Goal: Task Accomplishment & Management: Use online tool/utility

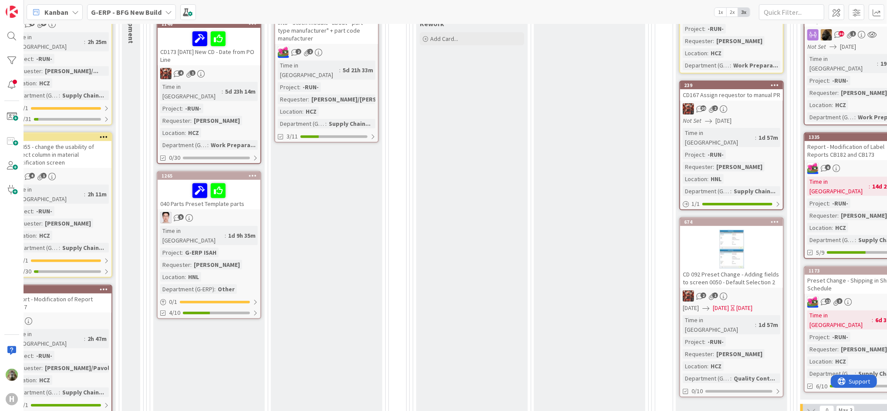
scroll to position [232, 265]
click at [485, 198] on div "Rework Add Card..." at bounding box center [471, 404] width 111 height 777
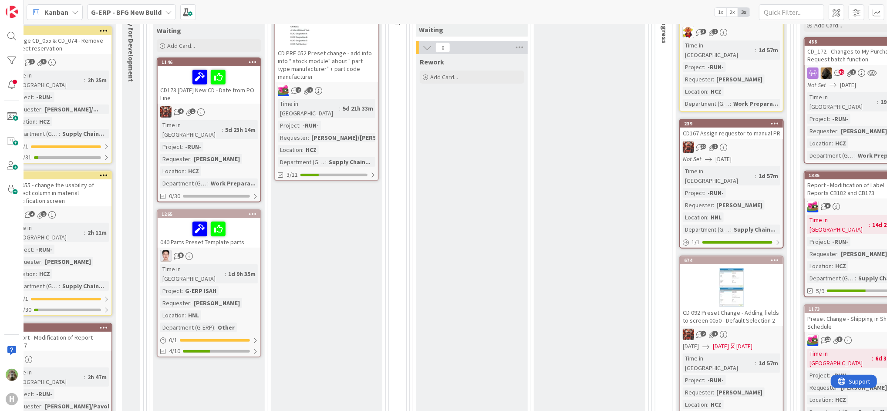
scroll to position [174, 265]
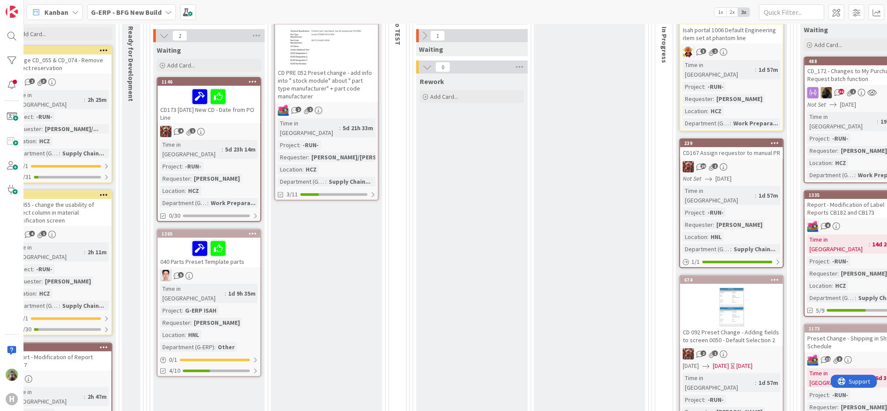
click at [318, 226] on div "Development Done Add Card... 504 CD PRE 052 Preset change - add info into " sto…" at bounding box center [326, 418] width 111 height 875
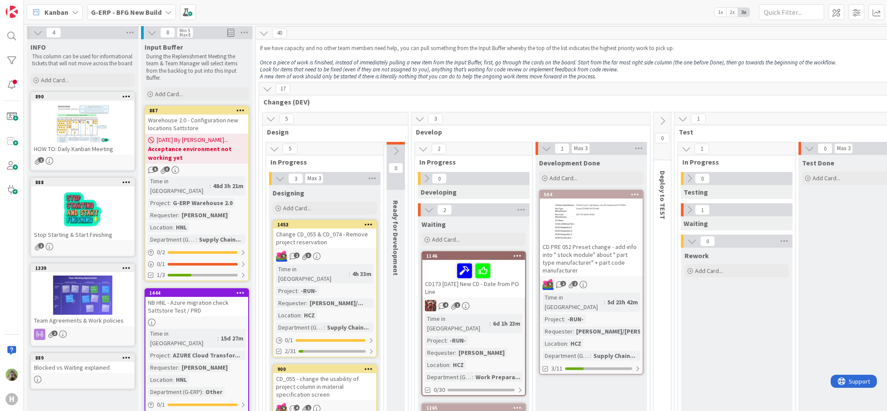
click at [406, 72] on em "Look for items that need to be fixed (even if they are not assigned to you), an…" at bounding box center [439, 69] width 358 height 7
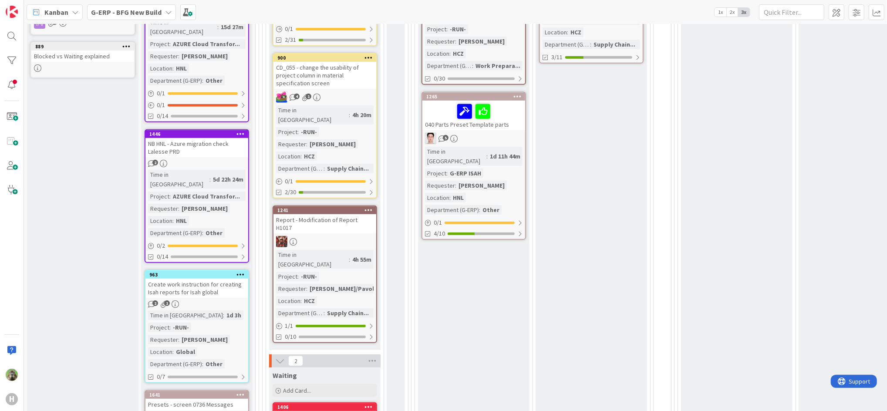
scroll to position [348, 0]
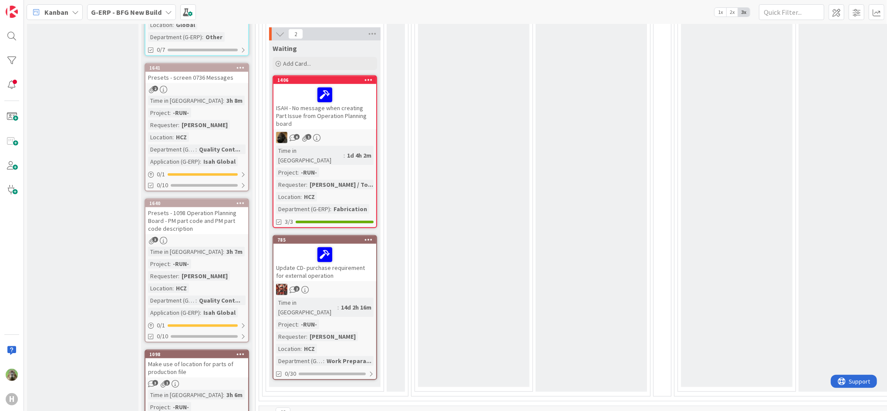
click at [128, 8] on b "G-ERP - BFG New Build" at bounding box center [126, 12] width 71 height 9
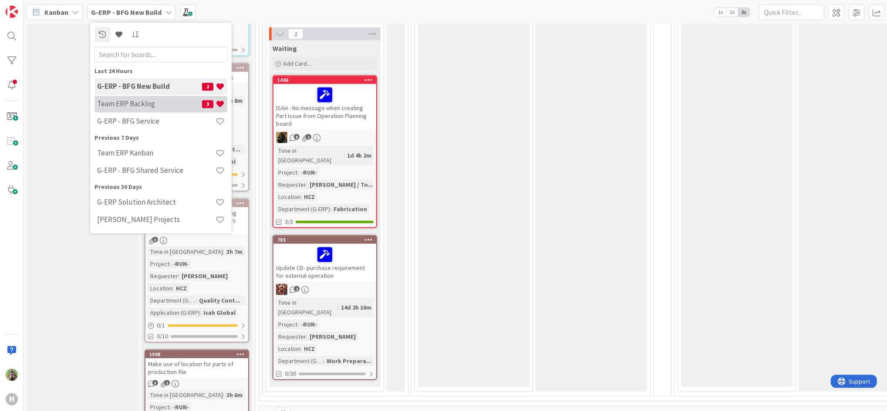
click at [123, 101] on h4 "Team ERP Backlog" at bounding box center [149, 104] width 105 height 9
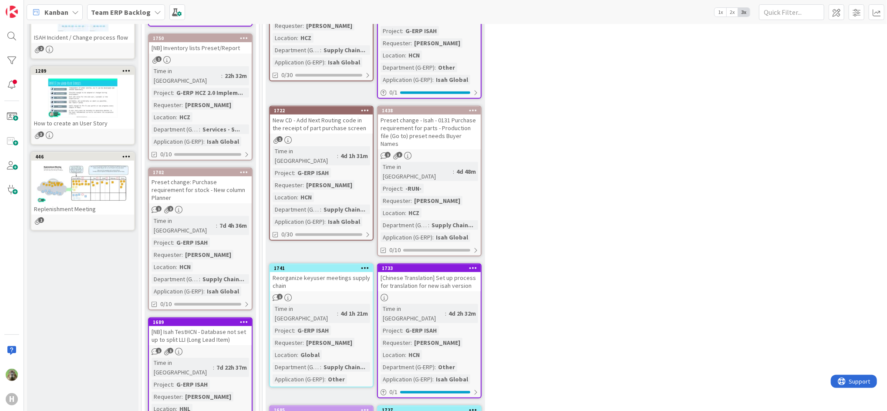
scroll to position [290, 613]
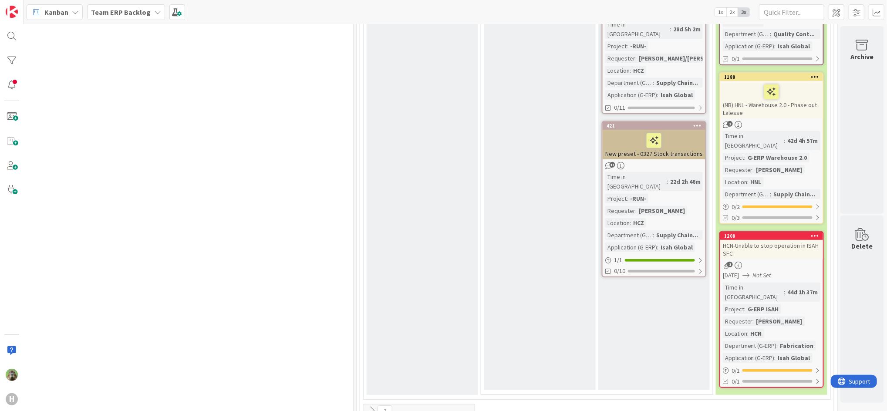
drag, startPoint x: 510, startPoint y: 406, endPoint x: 21, endPoint y: 6, distance: 631.5
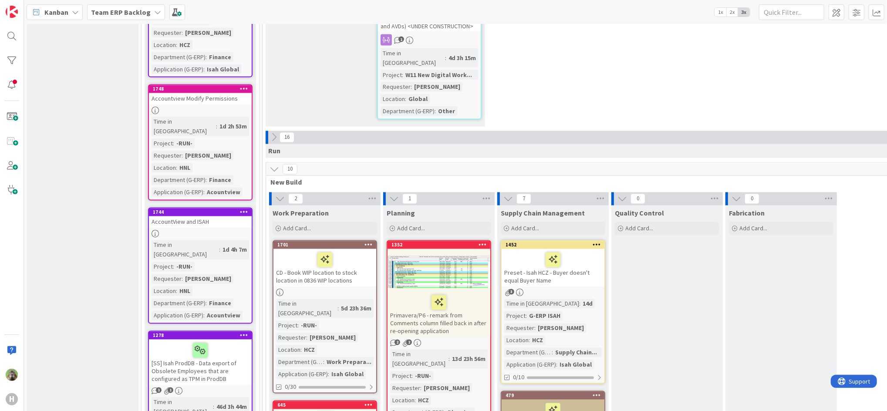
scroll to position [1276, 0]
click at [333, 249] on div "CD - Book WIP location to stock location in 0836 WIP locations" at bounding box center [324, 267] width 103 height 37
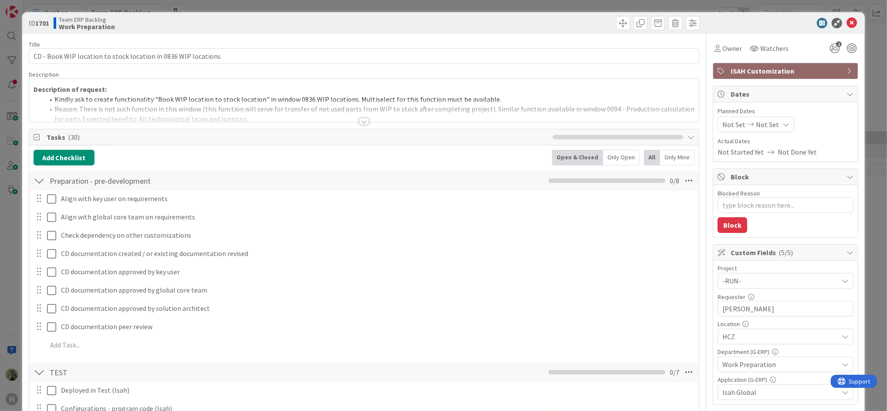
click at [282, 101] on div at bounding box center [363, 111] width 669 height 22
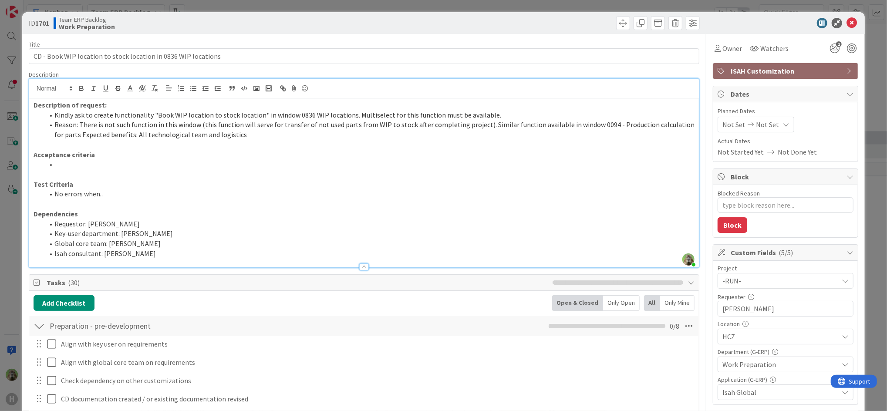
click at [5, 252] on div "ID 1701 Team ERP Backlog Work Preparation Title 62 / 128 CD - Book WIP location…" at bounding box center [443, 205] width 887 height 411
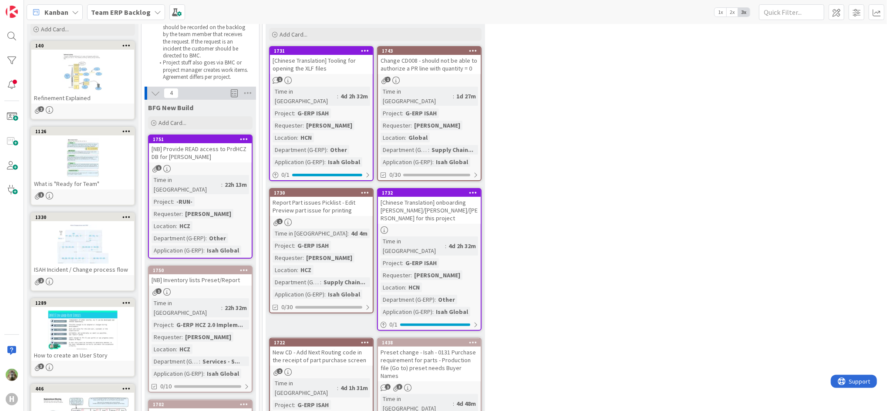
scroll to position [174, 0]
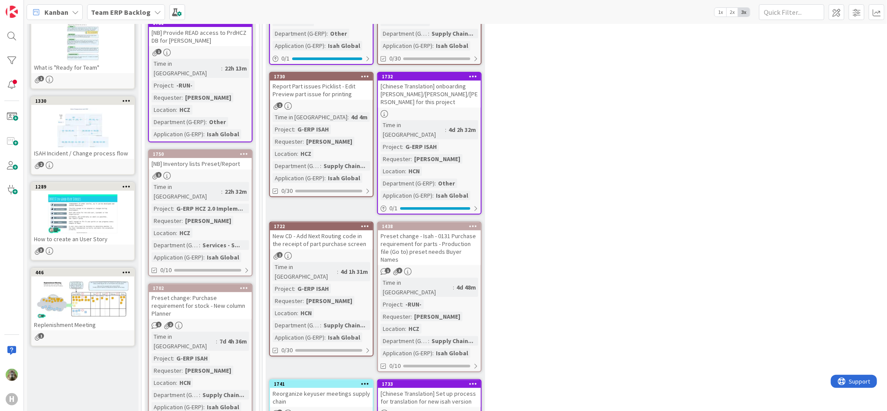
click at [235, 158] on link "1750 [NB] Inventory lists Preset/Report 1 Time in Column : 22h 32m Project : G-…" at bounding box center [200, 212] width 104 height 127
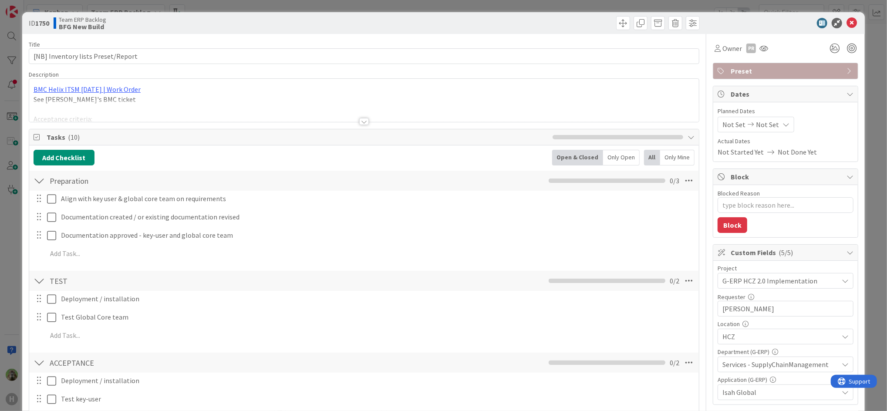
click at [467, 119] on div at bounding box center [363, 111] width 669 height 22
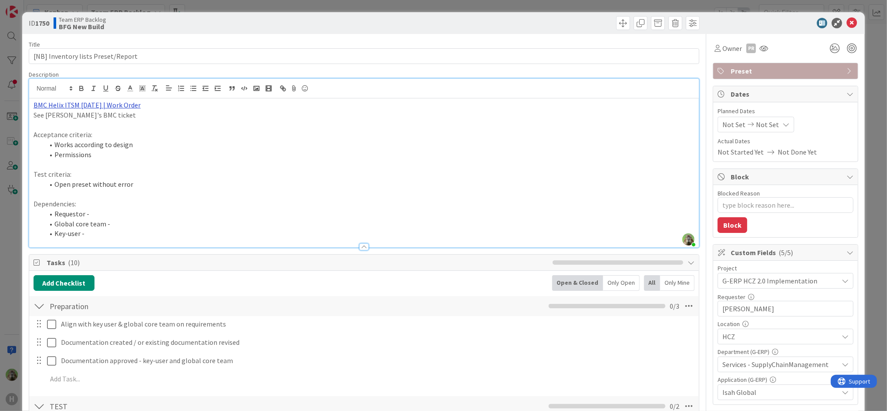
click at [128, 107] on link "BMC Helix ITSM [DATE] | Work Order" at bounding box center [87, 105] width 107 height 9
click at [95, 124] on link "[URL][PERSON_NAME][DOMAIN_NAME]" at bounding box center [77, 121] width 87 height 11
click at [12, 240] on div "ID 1750 Team ERP Backlog BFG New Build Title 34 / 128 [NB] Inventory lists Pres…" at bounding box center [443, 205] width 887 height 411
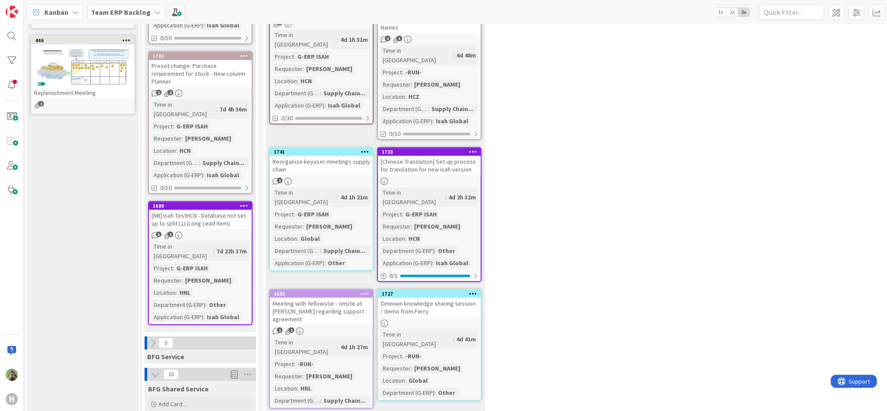
scroll to position [232, 0]
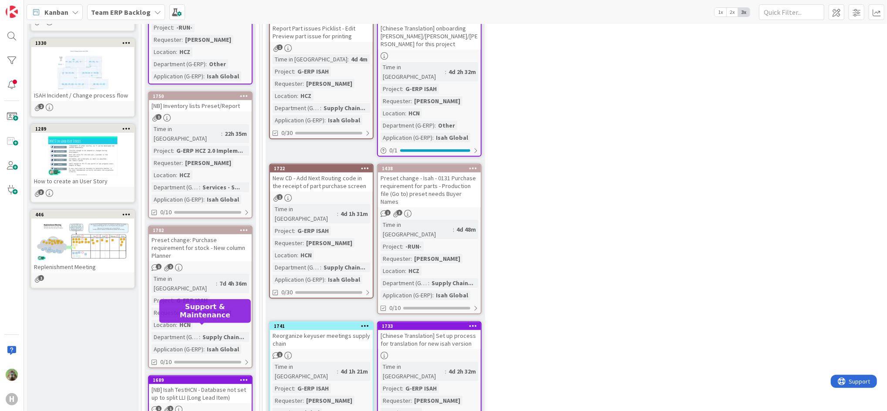
click at [225, 377] on div "1689" at bounding box center [202, 380] width 99 height 6
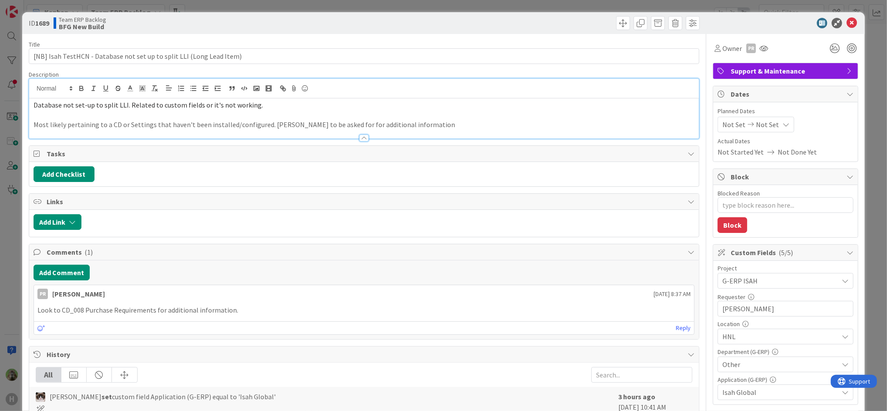
click at [280, 97] on div "Database not set-up to split LLI. Related to custom fields or it's not working.…" at bounding box center [363, 109] width 669 height 60
click at [9, 220] on div "ID 1689 Team ERP Backlog BFG New Build Title 69 / 128 [NB] Isah TestHCN - Datab…" at bounding box center [443, 205] width 887 height 411
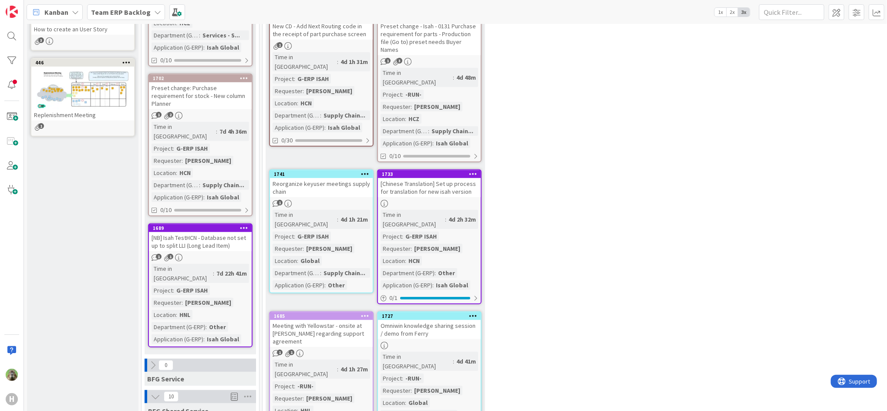
scroll to position [326, 0]
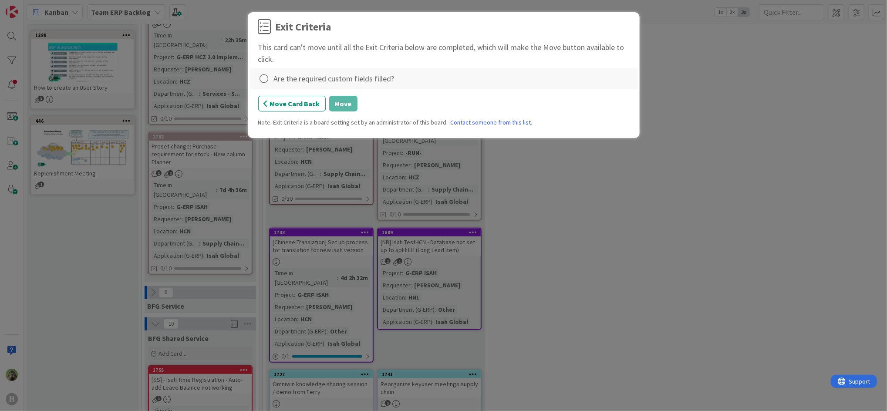
click at [316, 78] on div "Are the required custom fields filled?" at bounding box center [334, 79] width 121 height 12
click at [256, 76] on div "Are the required custom fields filled?" at bounding box center [443, 78] width 388 height 21
click at [305, 84] on div "Are the required custom fields filled?" at bounding box center [334, 79] width 121 height 12
click at [269, 81] on icon at bounding box center [264, 79] width 12 height 12
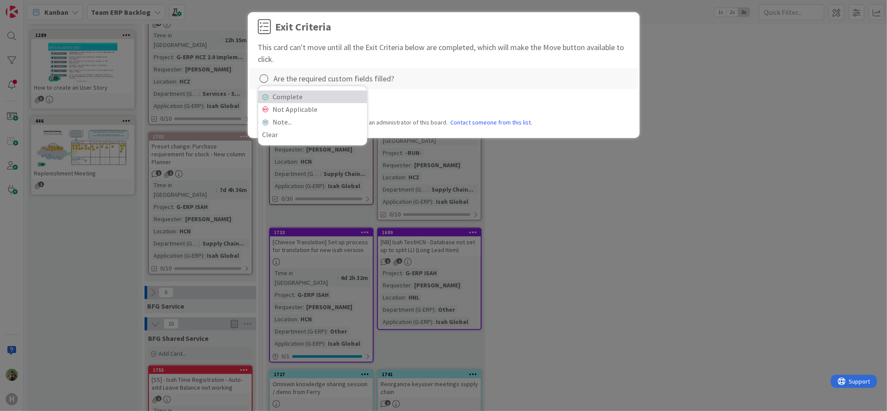
click at [315, 97] on link "Complete" at bounding box center [312, 97] width 109 height 13
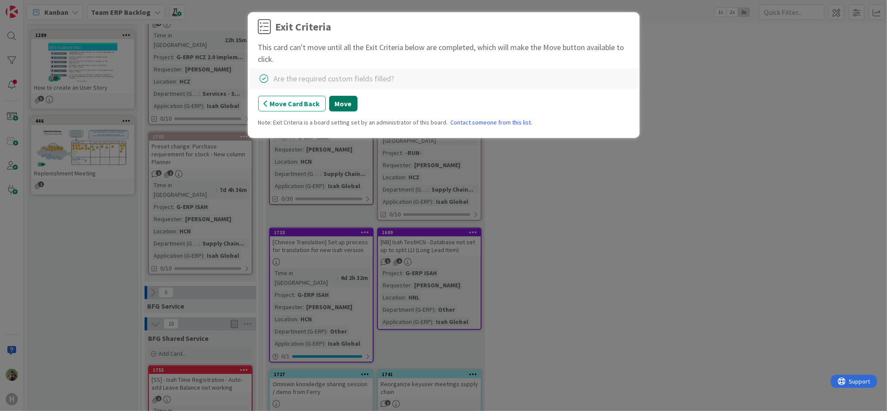
click at [332, 110] on button "Move" at bounding box center [343, 104] width 28 height 16
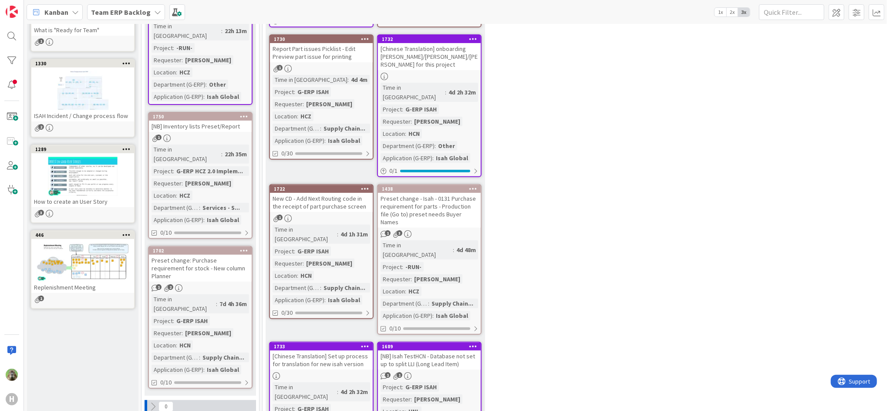
scroll to position [210, 0]
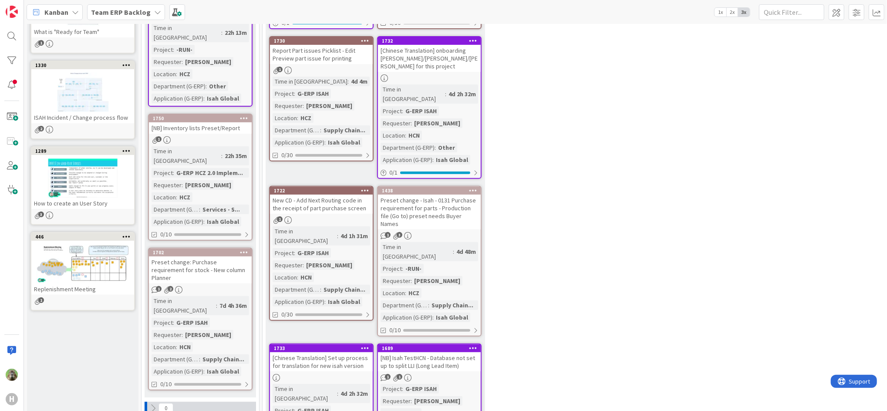
click at [231, 256] on div "Preset change: Purchase requirement for stock - New column Planner" at bounding box center [200, 269] width 103 height 27
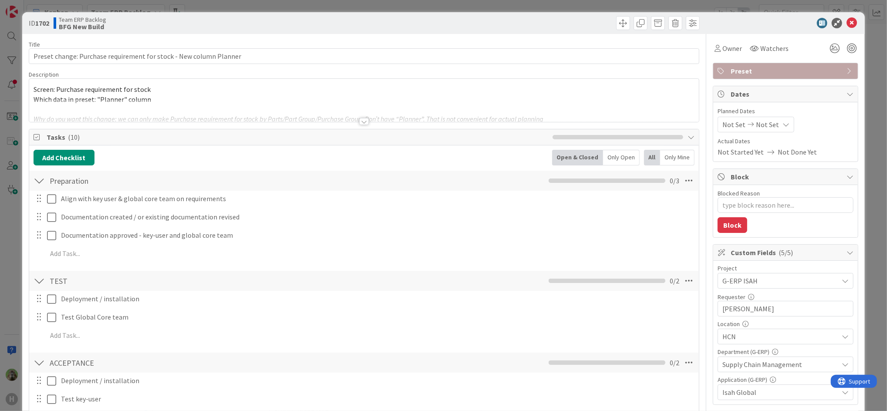
click at [7, 280] on div "ID 1702 Team ERP Backlog BFG New Build Title 66 / 128 Preset change: Purchase r…" at bounding box center [443, 205] width 887 height 411
click at [14, 277] on div "ID 1702 Team ERP Backlog BFG New Build Title 66 / 128 Preset change: Purchase r…" at bounding box center [443, 205] width 887 height 411
click at [847, 19] on icon at bounding box center [851, 23] width 10 height 10
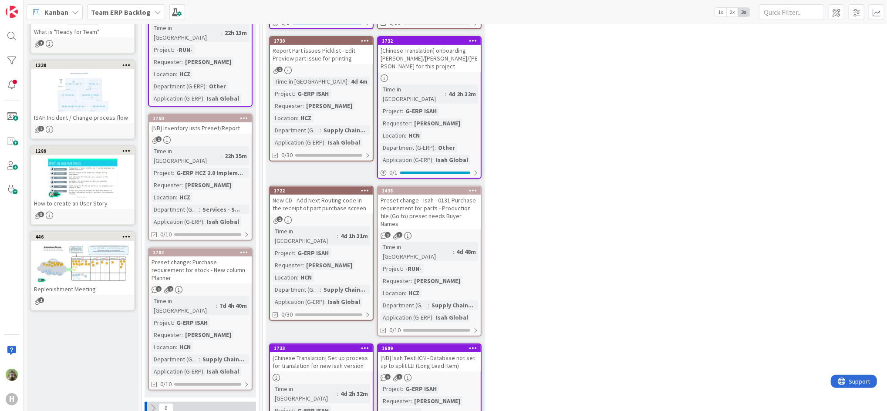
click at [205, 122] on div "[NB] Inventory lists Preset/Report" at bounding box center [200, 127] width 103 height 11
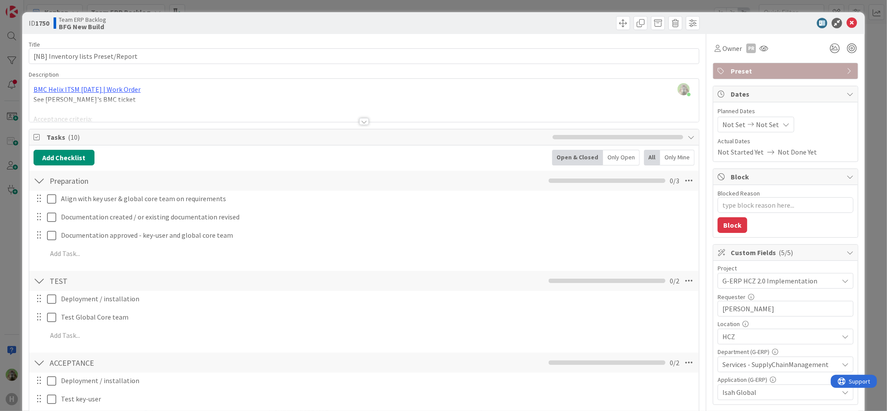
click at [785, 359] on span "Services - SupplyChainManagement" at bounding box center [780, 364] width 116 height 10
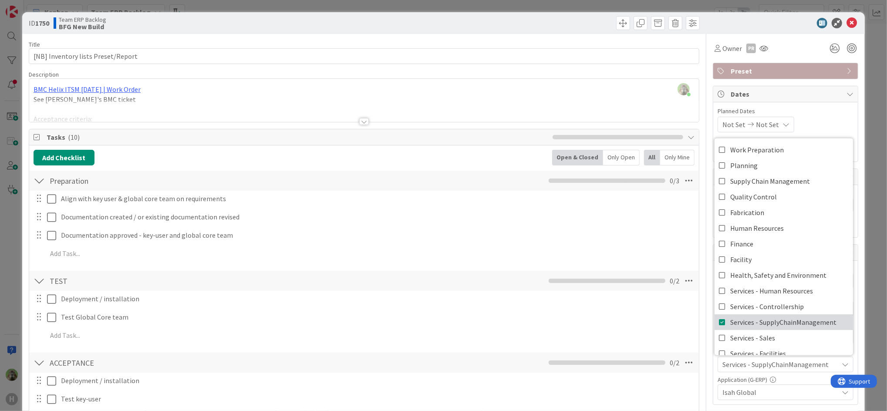
click at [761, 319] on span "Services - SupplyChainManagement" at bounding box center [783, 322] width 106 height 13
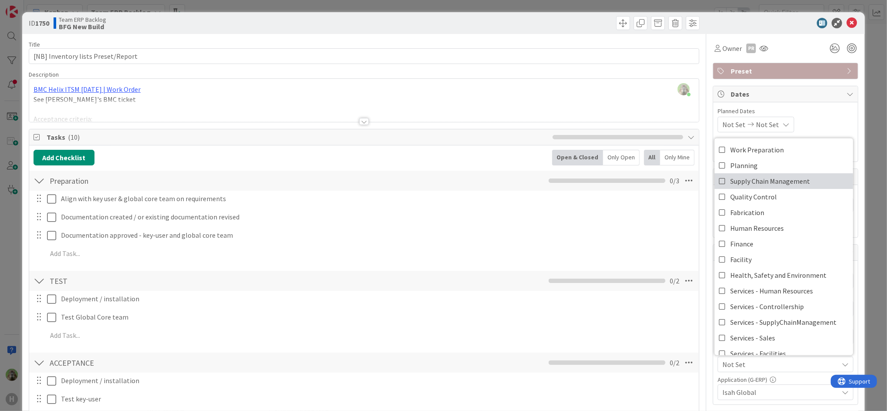
click at [780, 176] on span "Supply Chain Management" at bounding box center [770, 181] width 80 height 13
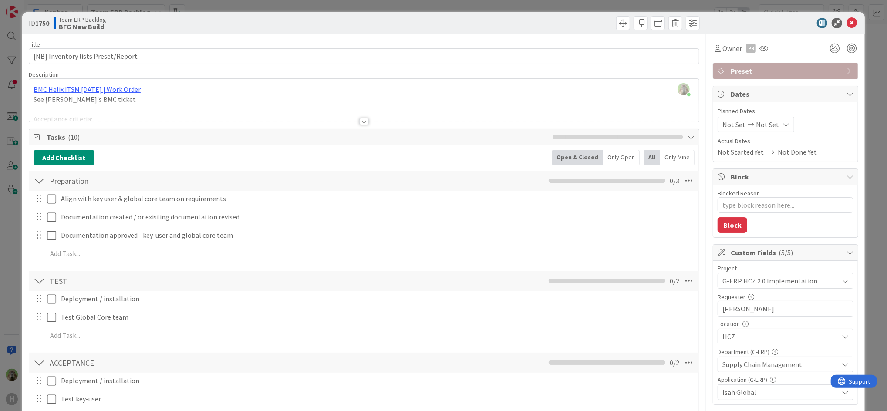
scroll to position [58, 0]
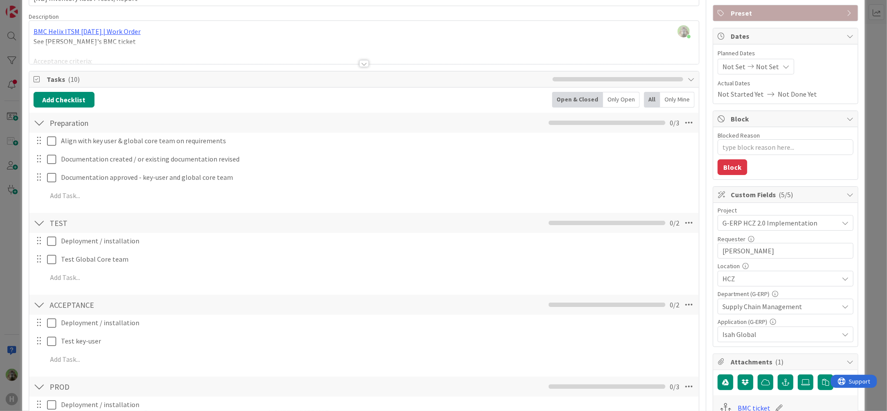
click at [779, 231] on div "Project G-ERP HCZ 2.0 Implementation Requester 12 / 32 [PERSON_NAME] Location H…" at bounding box center [785, 274] width 136 height 135
click at [780, 224] on span "G-ERP HCZ 2.0 Implementation" at bounding box center [777, 223] width 111 height 12
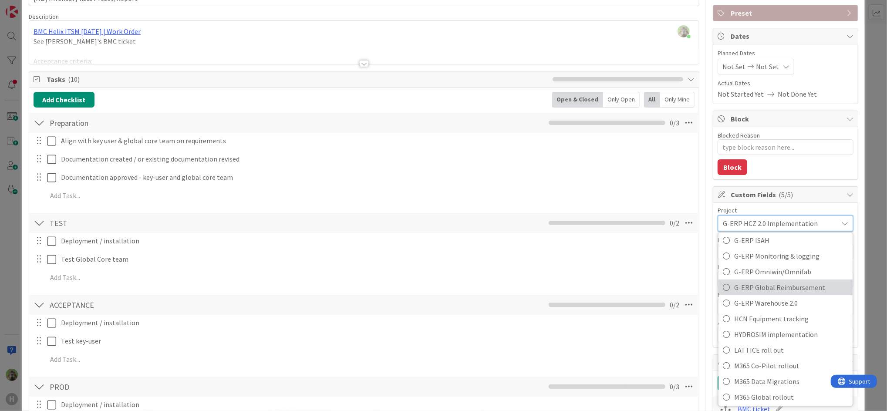
scroll to position [290, 0]
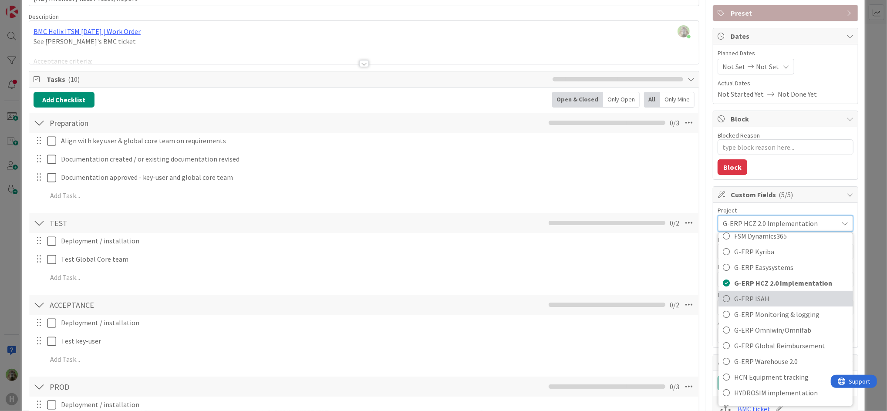
click at [761, 296] on span "G-ERP ISAH" at bounding box center [791, 298] width 114 height 13
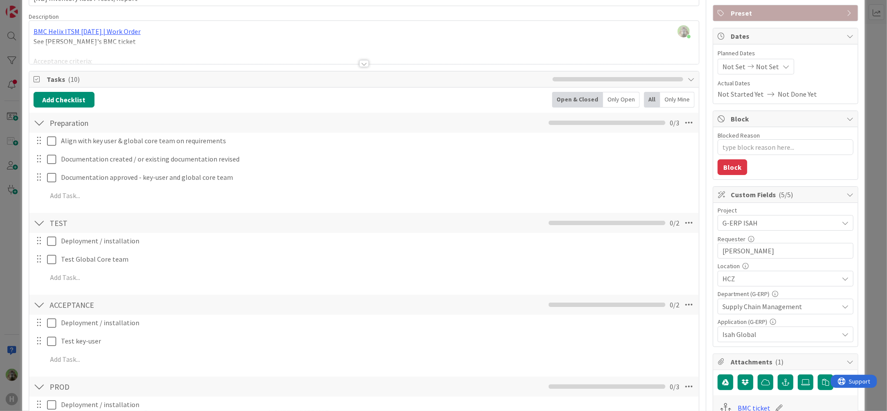
scroll to position [0, 0]
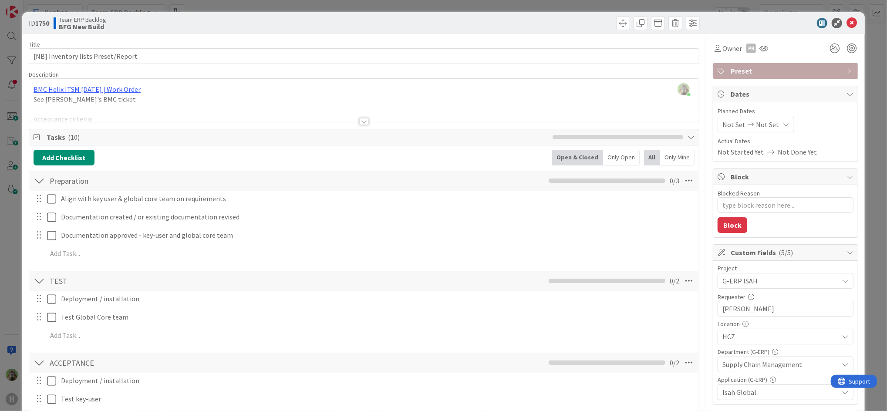
click at [277, 87] on div "[PERSON_NAME] just joined BMC Helix ITSM [DATE] | Work Order See [PERSON_NAME]'…" at bounding box center [363, 100] width 669 height 43
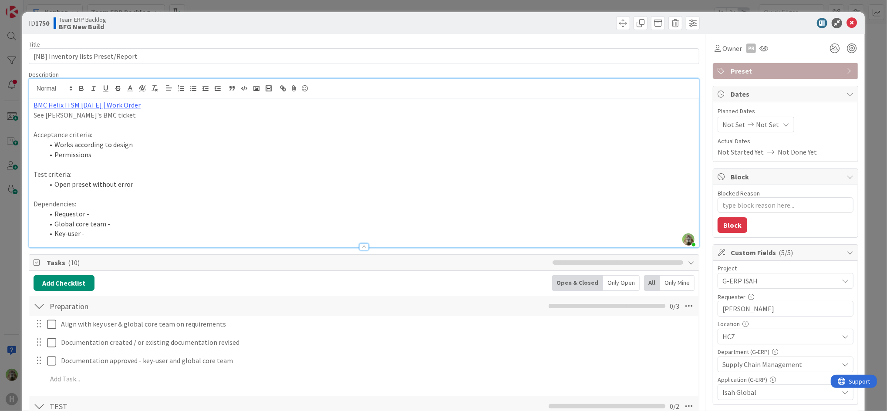
click at [11, 231] on div "ID 1750 Team ERP Backlog BFG New Build Title 34 / 128 [NB] Inventory lists Pres…" at bounding box center [443, 205] width 887 height 411
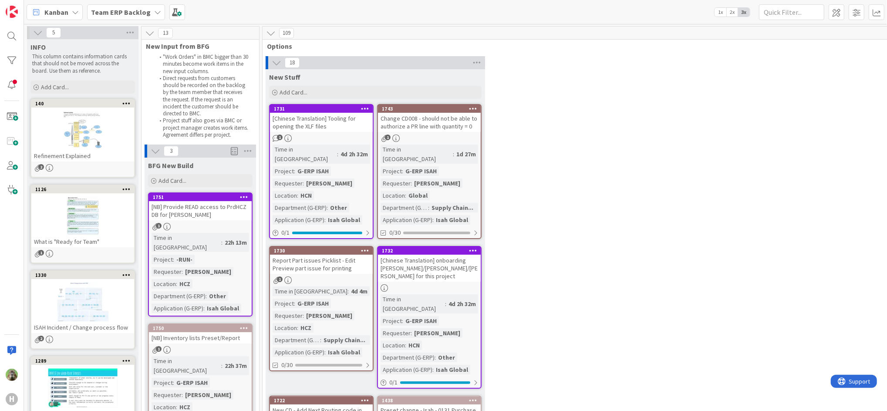
click at [121, 12] on b "Team ERP Backlog" at bounding box center [121, 12] width 60 height 9
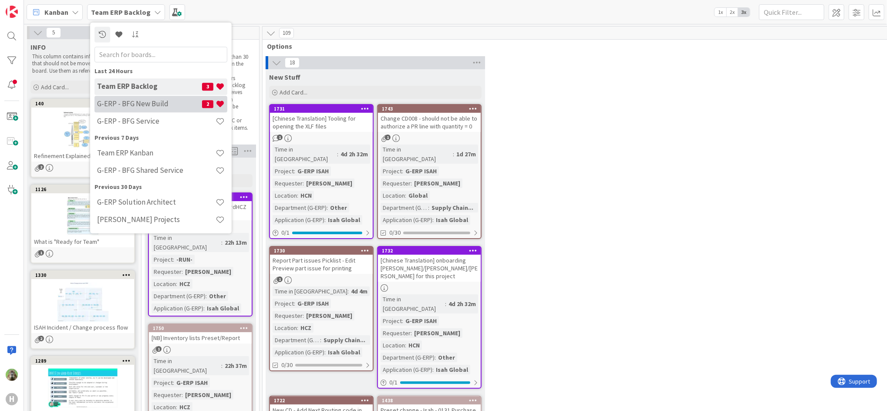
click at [124, 106] on h4 "G-ERP - BFG New Build" at bounding box center [149, 104] width 105 height 9
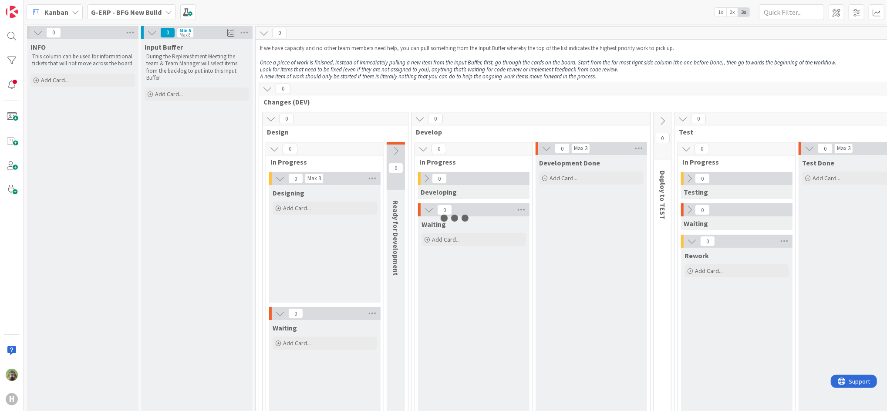
click at [154, 14] on b "G-ERP - BFG New Build" at bounding box center [126, 12] width 71 height 9
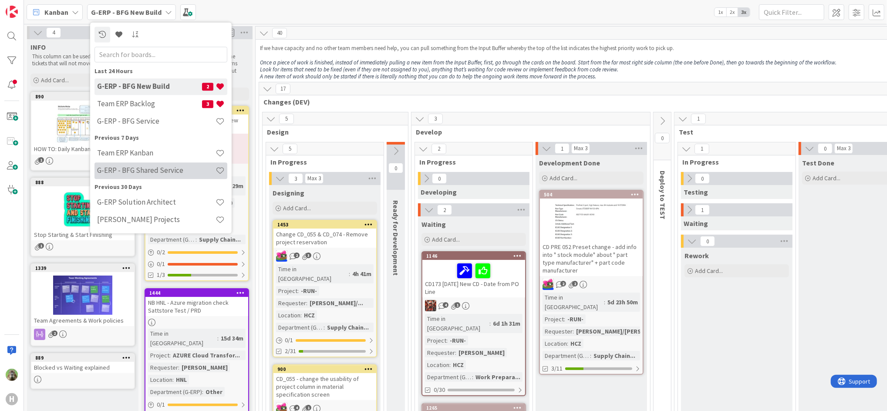
click at [158, 171] on h4 "G-ERP - BFG Shared Service" at bounding box center [156, 170] width 118 height 9
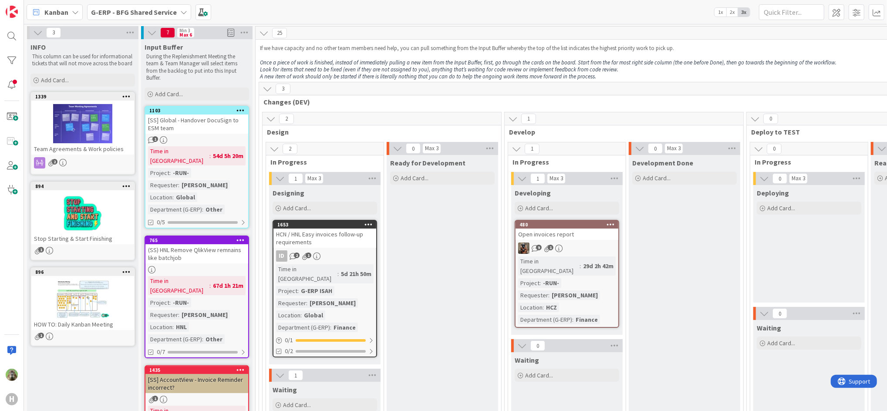
click at [173, 20] on div "Kanban G-ERP - BFG Shared Service 1x 2x 3x" at bounding box center [455, 12] width 863 height 24
click at [171, 13] on b "G-ERP - BFG Shared Service" at bounding box center [134, 12] width 86 height 9
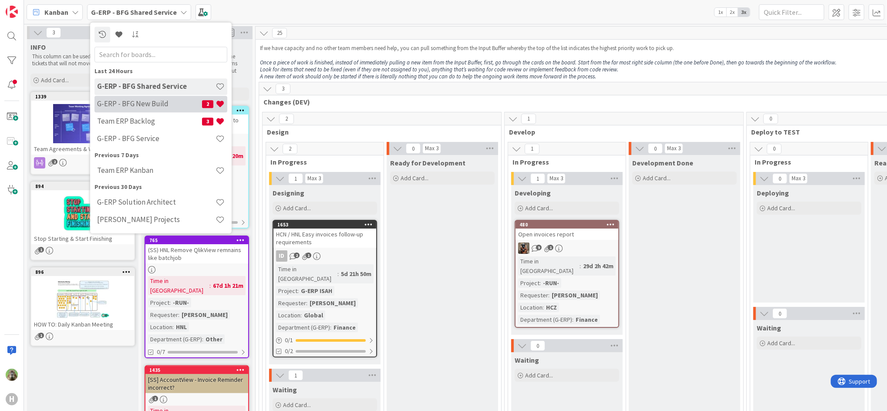
click at [139, 101] on h4 "G-ERP - BFG New Build" at bounding box center [149, 104] width 105 height 9
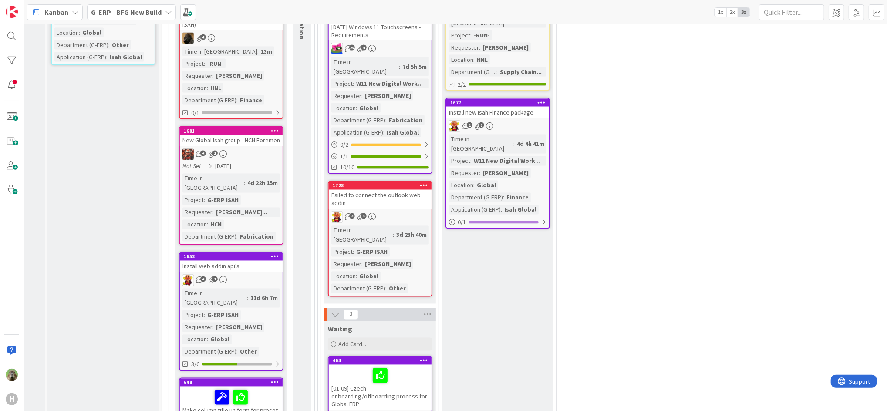
scroll to position [1219, 94]
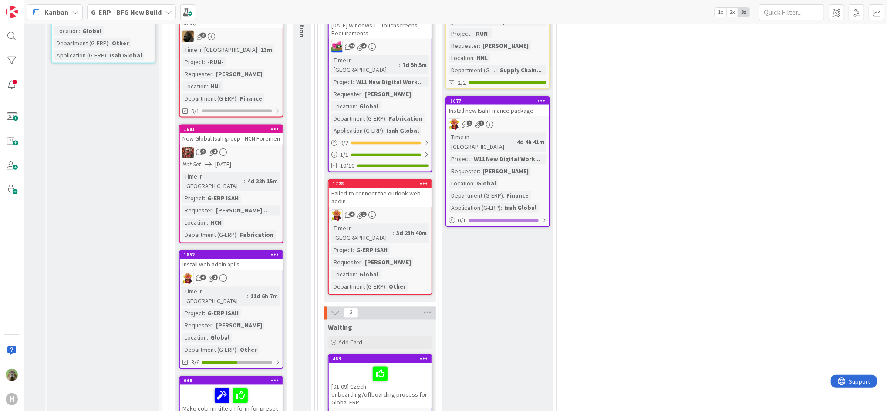
click at [428, 188] on div "Failed to connect the outlook web addin" at bounding box center [380, 197] width 103 height 19
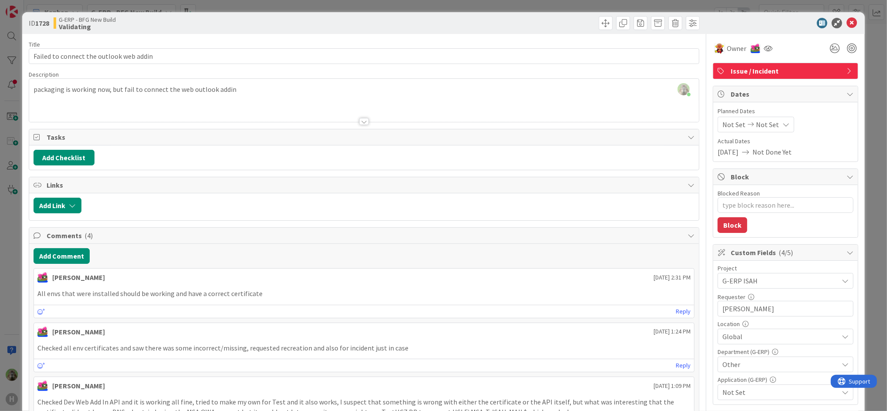
click at [16, 220] on div "ID 1728 G-ERP - BFG New Build Validating Title 40 / 128 Failed to connect the o…" at bounding box center [443, 205] width 887 height 411
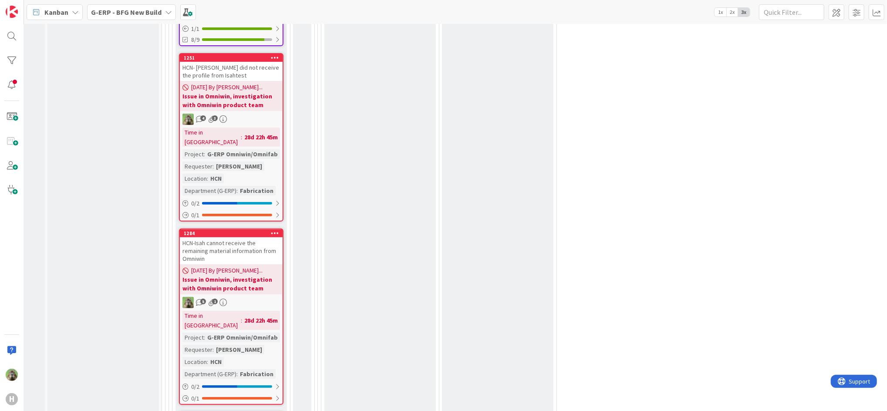
scroll to position [2888, 94]
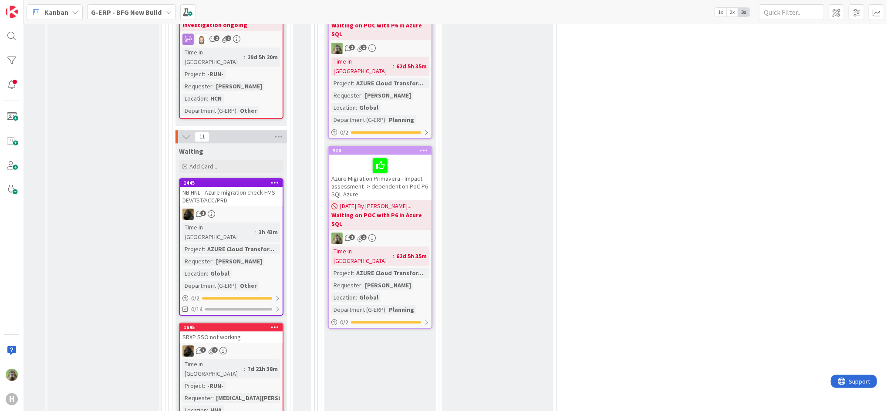
scroll to position [1669, 94]
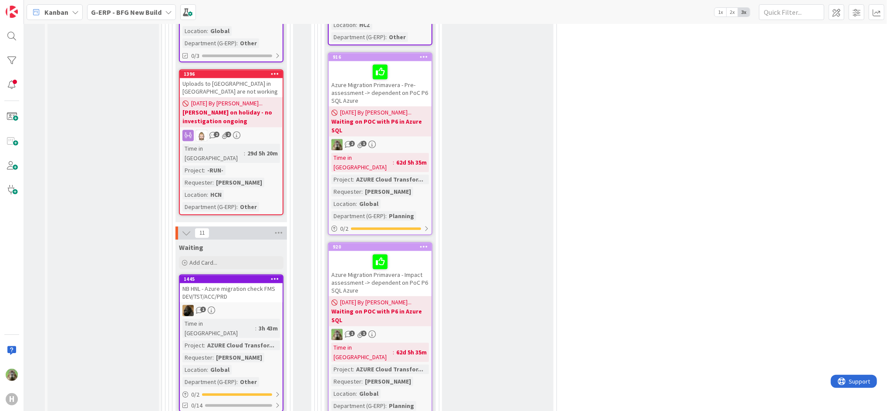
click at [242, 283] on div "NB HNL - Azure migration check FMS DEV/TST/ACC/PRD" at bounding box center [231, 292] width 103 height 19
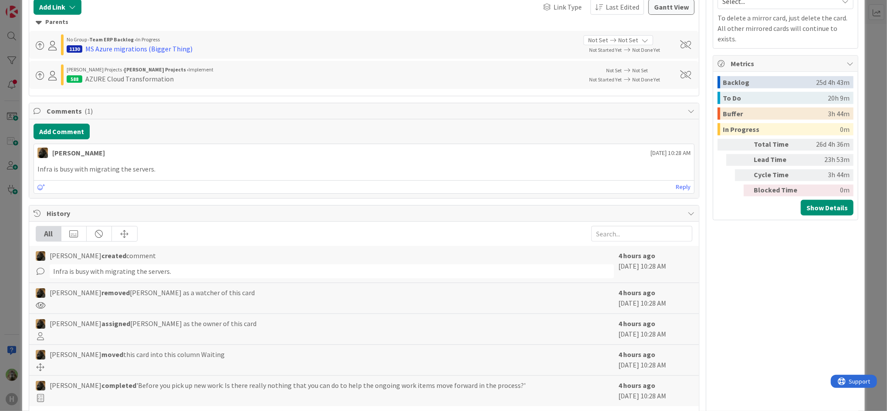
scroll to position [442, 0]
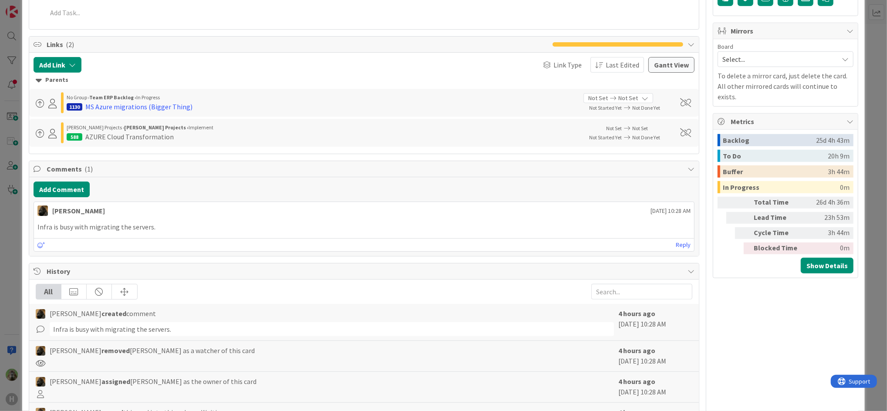
click at [8, 215] on div "ID 1445 G-ERP - BFG New Build Waiting Title 50 / 128 NB HNL - Azure migration c…" at bounding box center [443, 205] width 887 height 411
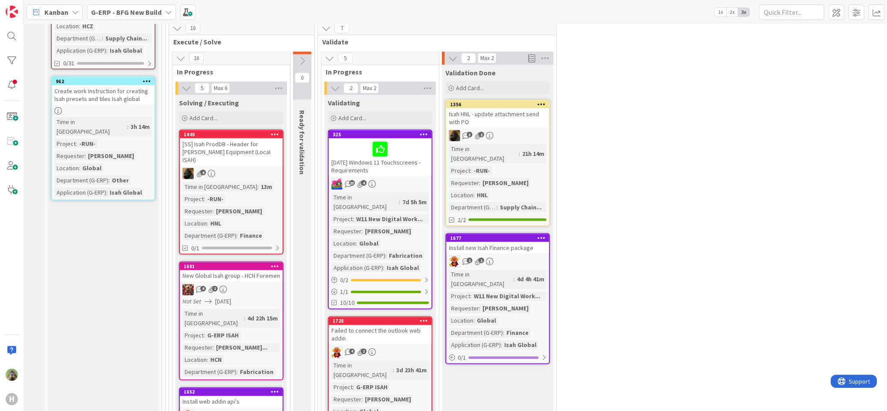
scroll to position [1031, 94]
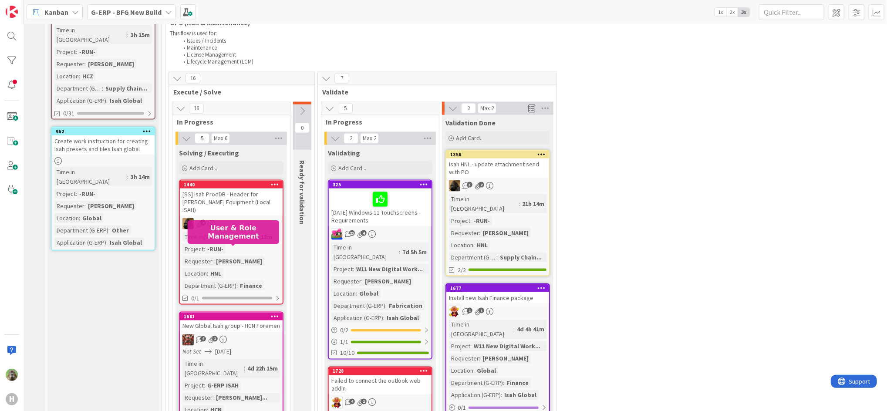
click at [252, 313] on div "1681" at bounding box center [233, 316] width 99 height 6
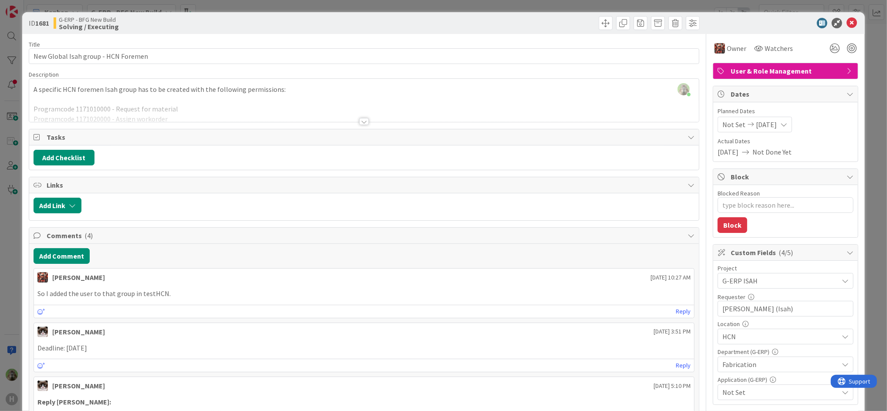
click at [265, 99] on div "A specific HCN foremen Isah group has to be created with the following permissi…" at bounding box center [363, 102] width 669 height 39
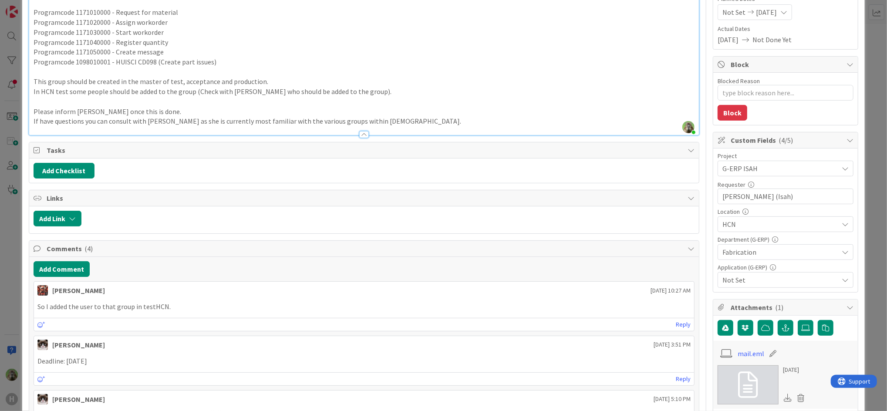
scroll to position [232, 0]
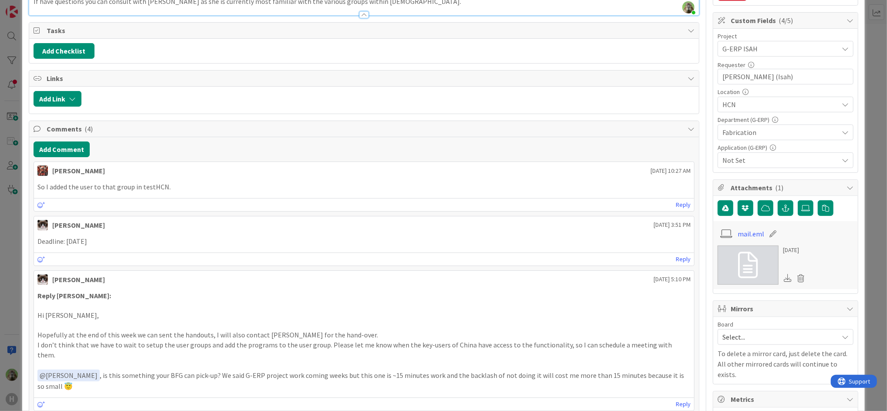
click at [6, 230] on div "ID 1681 G-ERP - BFG New Build Solving / Executing Title 35 / 128 New Global Isa…" at bounding box center [443, 205] width 887 height 411
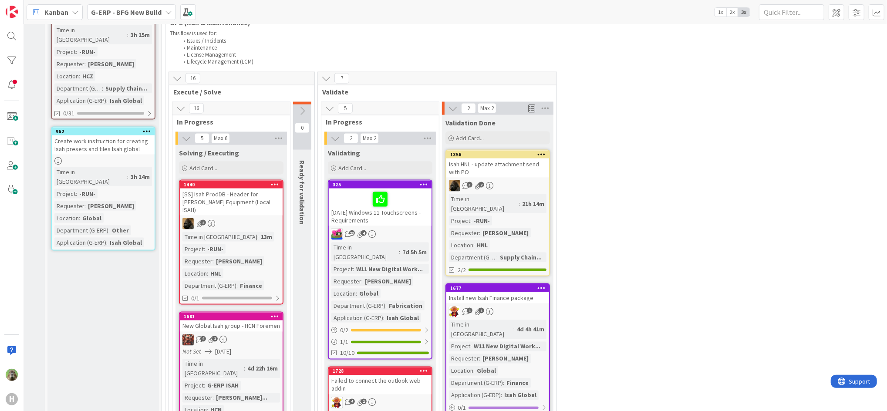
click at [242, 215] on div "[SS] Isah ProdDB - Header for [PERSON_NAME] Equipment (Local ISAH)" at bounding box center [231, 201] width 103 height 27
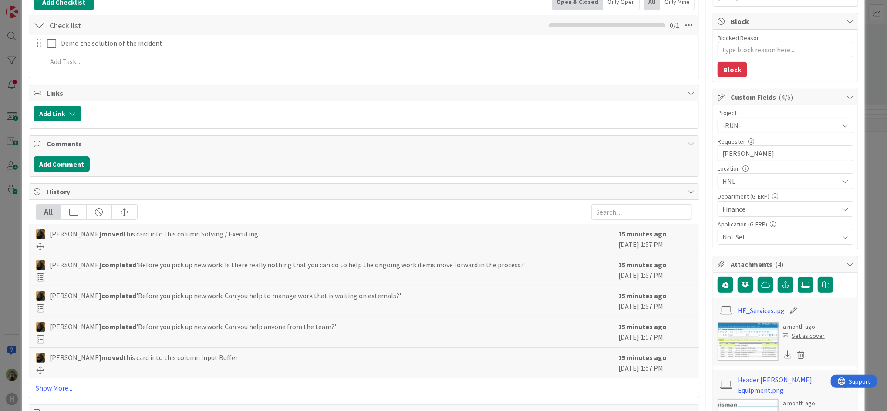
scroll to position [174, 0]
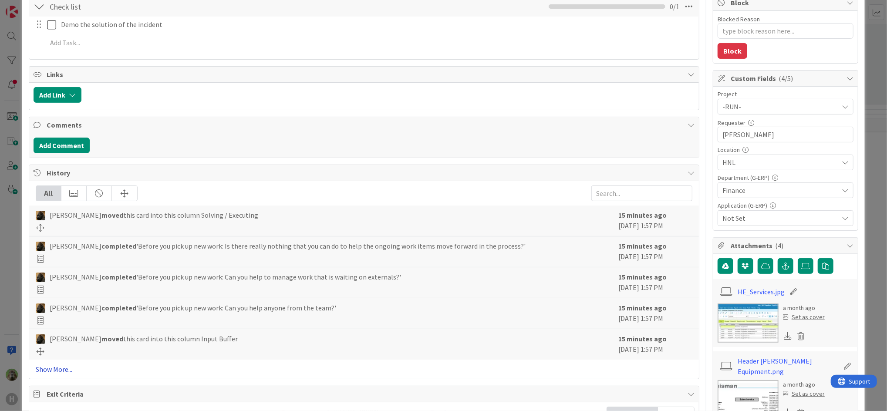
click at [67, 372] on link "Show More..." at bounding box center [364, 369] width 656 height 10
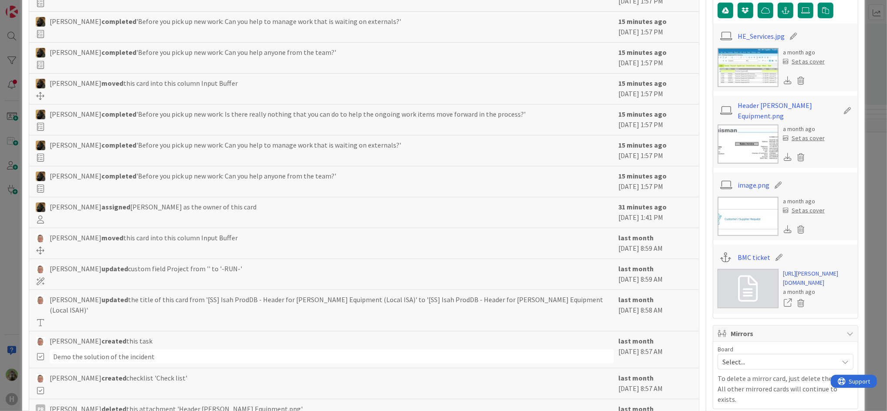
scroll to position [406, 0]
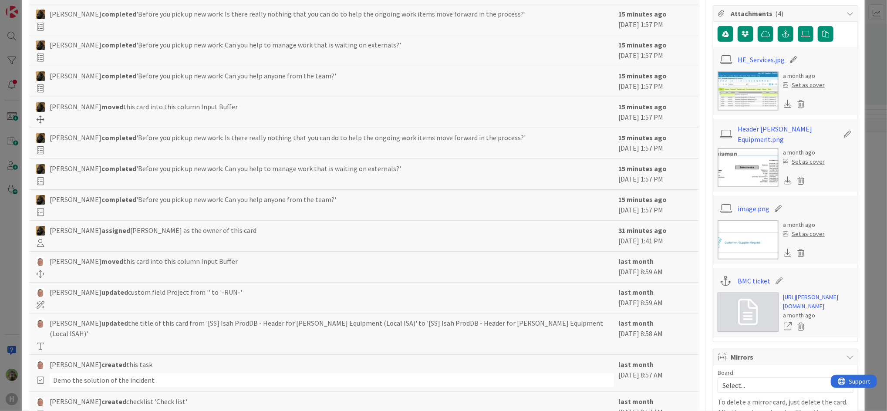
click at [18, 259] on div "ID 1440 G-ERP - BFG New Build Solving / Executing Title 60 / 128 [SS] Isah Prod…" at bounding box center [443, 205] width 887 height 411
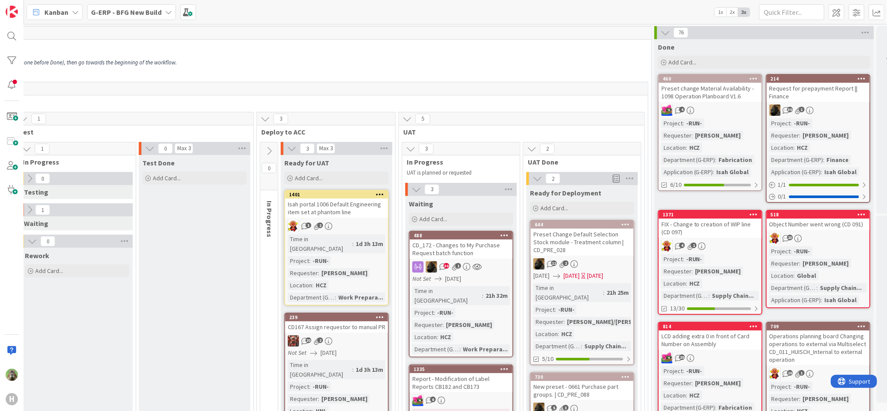
scroll to position [0, 660]
click at [506, 71] on p "Look for items that need to be fixed (even if they are not assigned to you), an…" at bounding box center [123, 69] width 1046 height 7
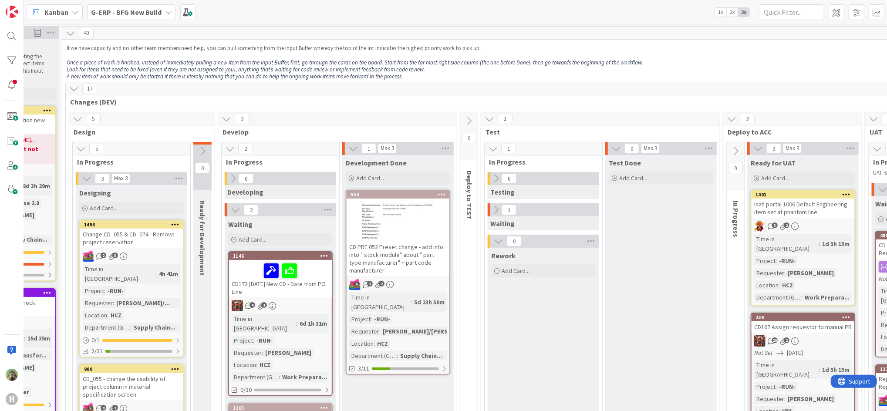
scroll to position [0, 0]
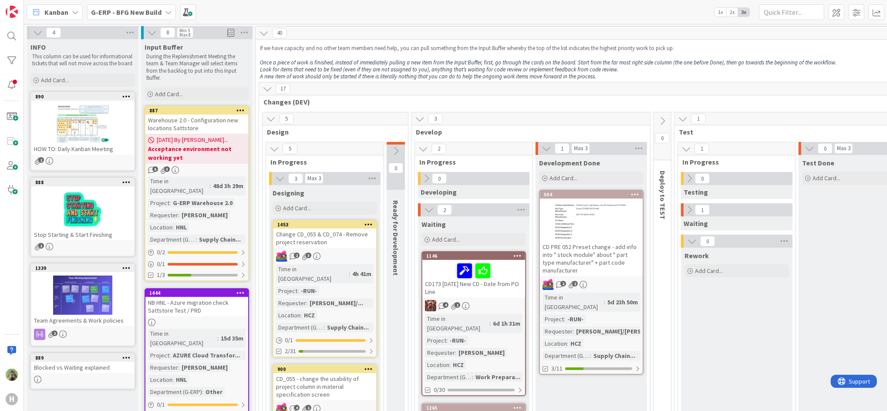
click at [135, 11] on b "G-ERP - BFG New Build" at bounding box center [126, 12] width 71 height 9
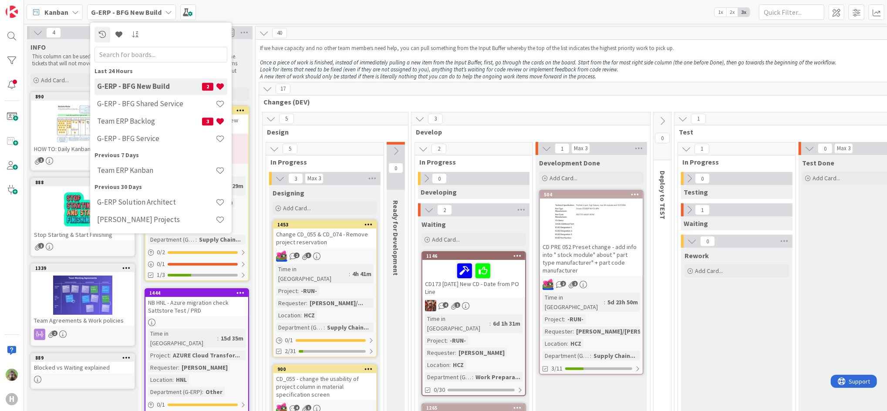
click at [157, 91] on div "G-ERP - BFG New Build 2" at bounding box center [160, 86] width 133 height 17
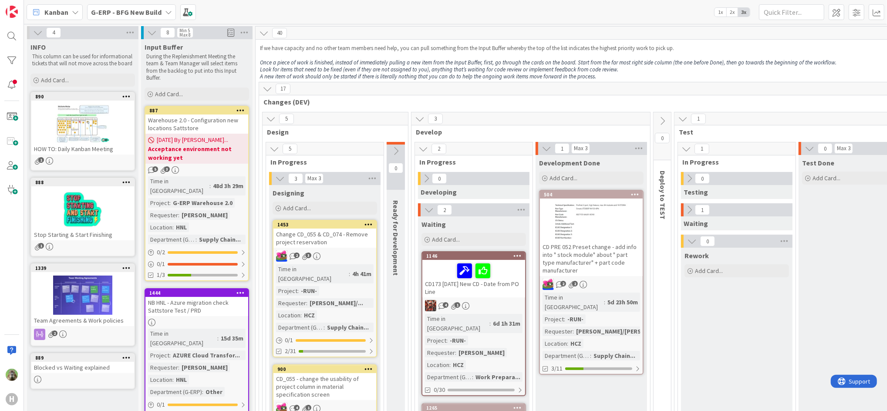
click at [141, 15] on b "G-ERP - BFG New Build" at bounding box center [126, 12] width 71 height 9
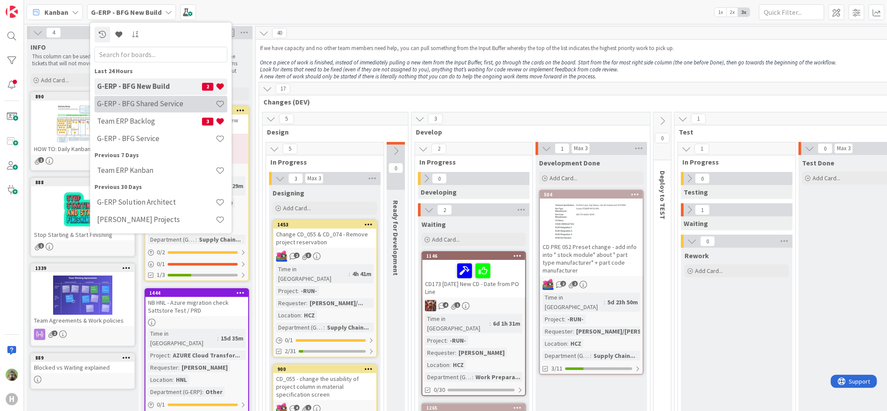
click at [154, 106] on h4 "G-ERP - BFG Shared Service" at bounding box center [156, 104] width 118 height 9
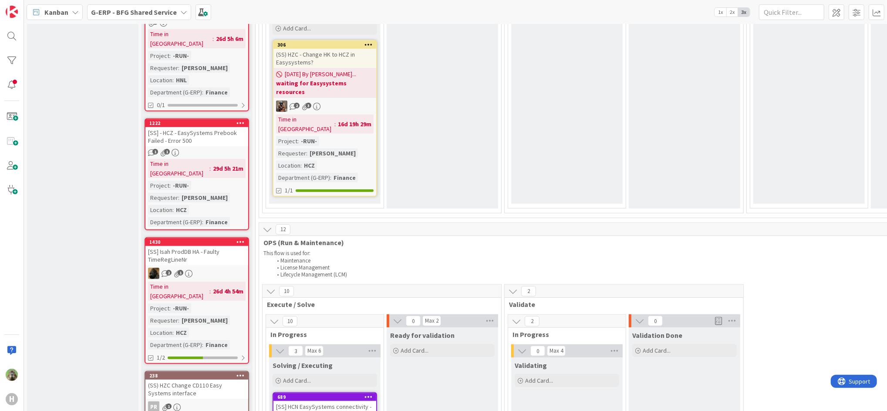
scroll to position [464, 0]
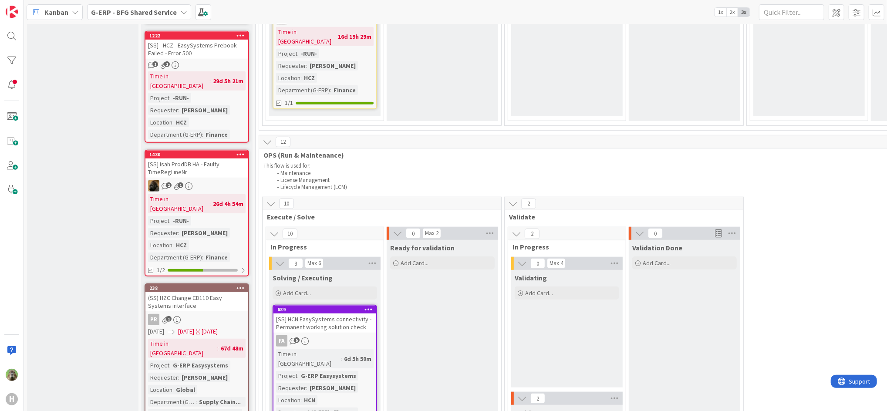
click at [171, 15] on b "G-ERP - BFG Shared Service" at bounding box center [134, 12] width 86 height 9
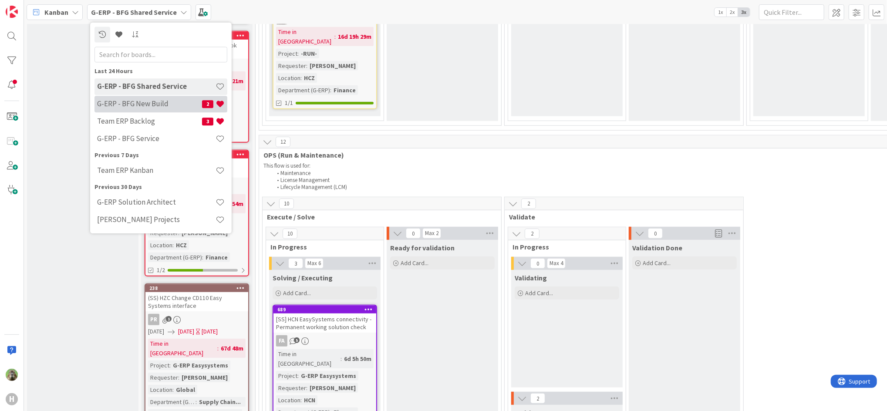
click at [164, 98] on div "G-ERP - BFG New Build 2" at bounding box center [160, 104] width 133 height 17
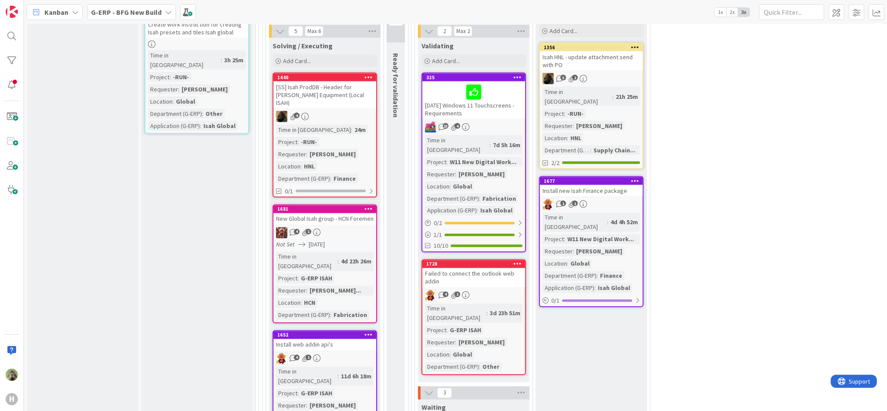
scroll to position [1045, 0]
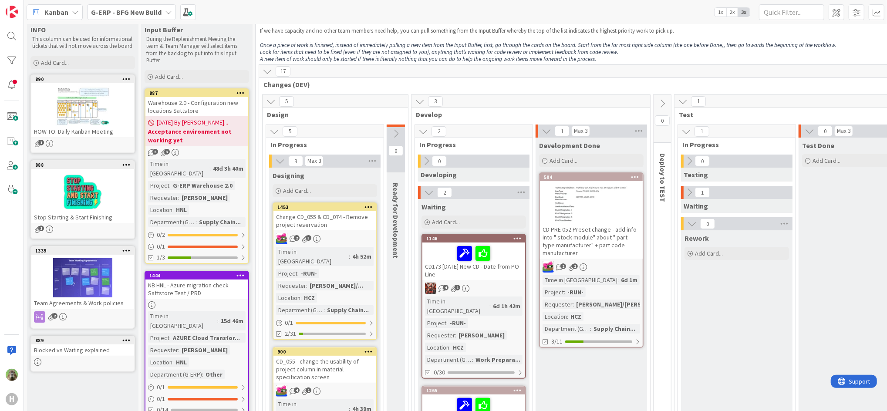
scroll to position [0, 0]
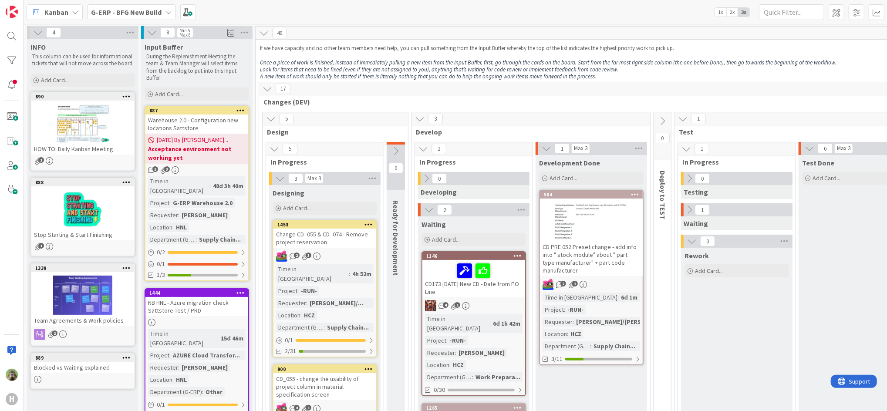
click at [155, 8] on b "G-ERP - BFG New Build" at bounding box center [126, 12] width 71 height 9
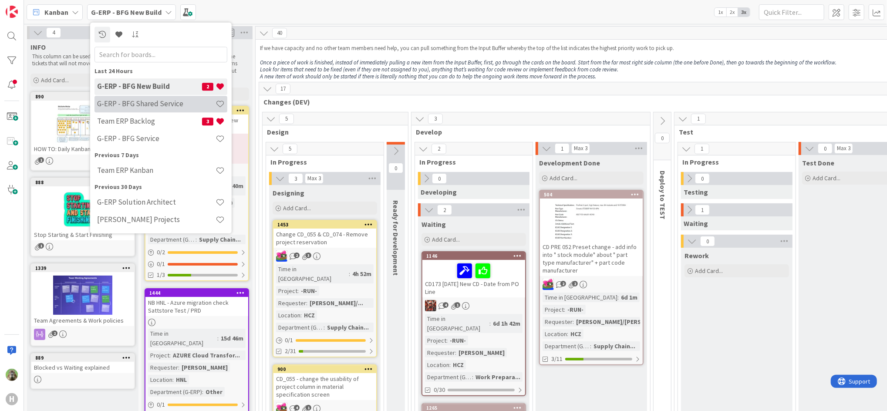
click at [151, 107] on h4 "G-ERP - BFG Shared Service" at bounding box center [156, 104] width 118 height 9
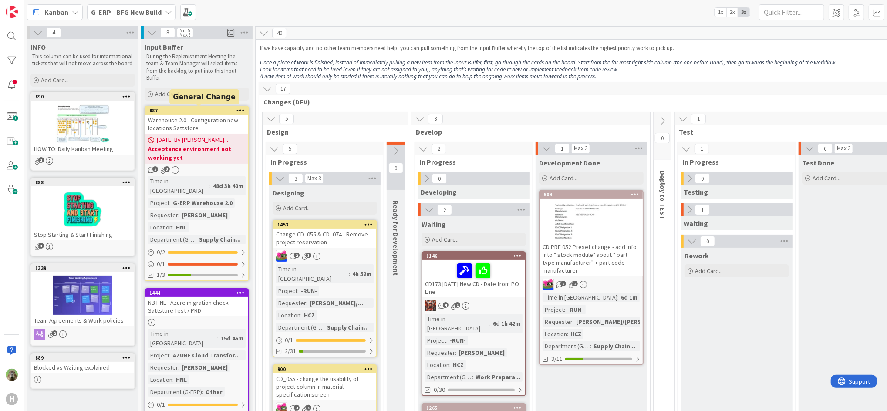
click at [152, 1] on div "Kanban G-ERP - BFG New Build 1x 2x 3x" at bounding box center [455, 12] width 863 height 24
click at [152, 12] on b "G-ERP - BFG New Build" at bounding box center [126, 12] width 71 height 9
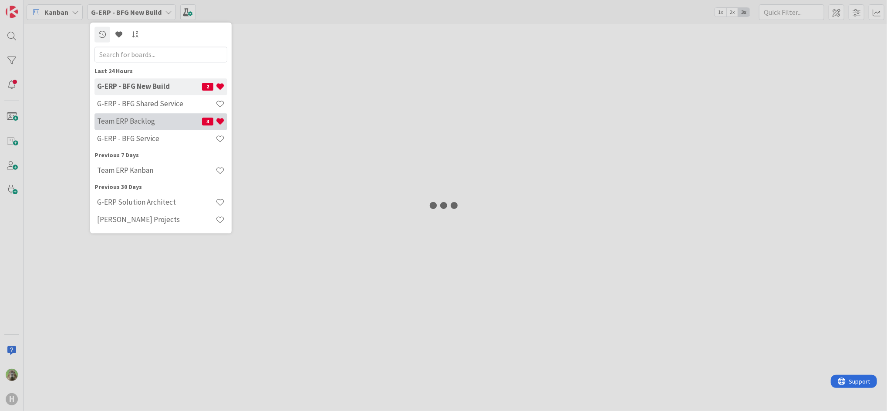
click at [165, 124] on h4 "Team ERP Backlog" at bounding box center [149, 121] width 105 height 9
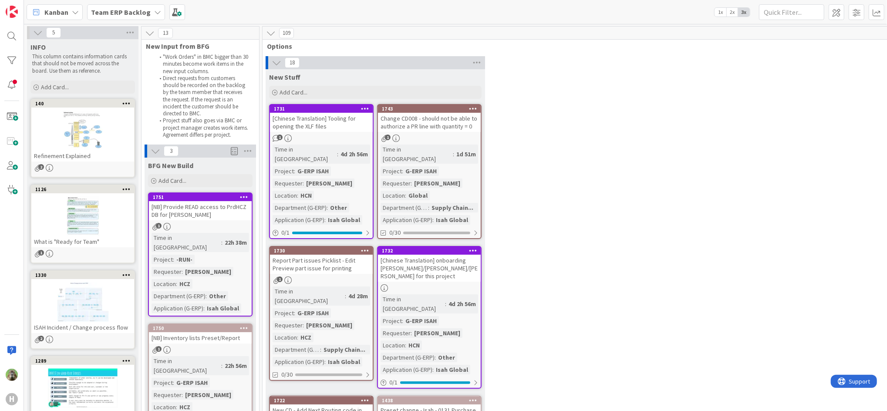
click at [343, 129] on div "[Chinese Translation] Tooling for opening the XLF files" at bounding box center [321, 122] width 103 height 19
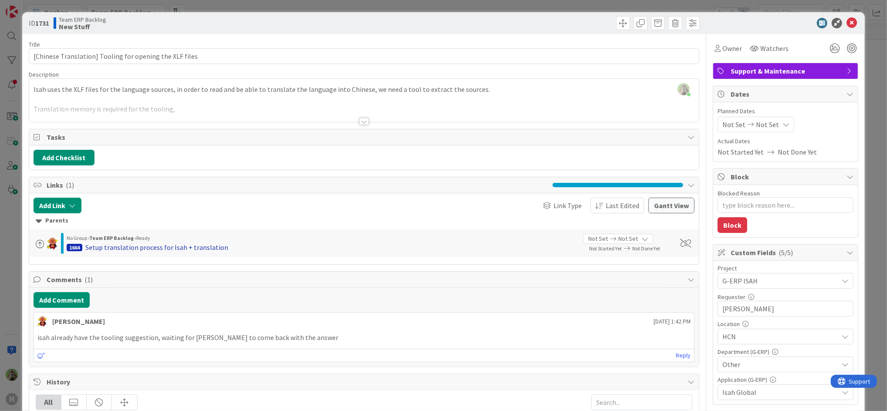
click at [165, 249] on div "Setup translation process for Isah + translation" at bounding box center [156, 247] width 143 height 10
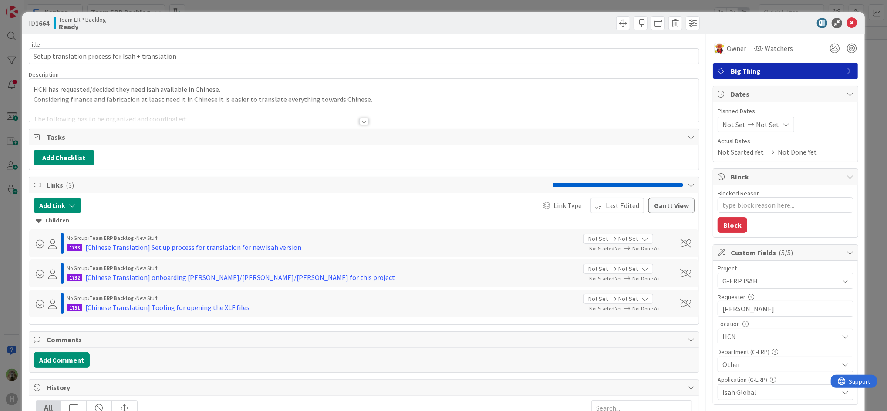
type textarea "x"
click at [20, 250] on div "ID 1664 Team ERP Backlog Ready Title 48 / 128 Setup translation process for Isa…" at bounding box center [443, 205] width 887 height 411
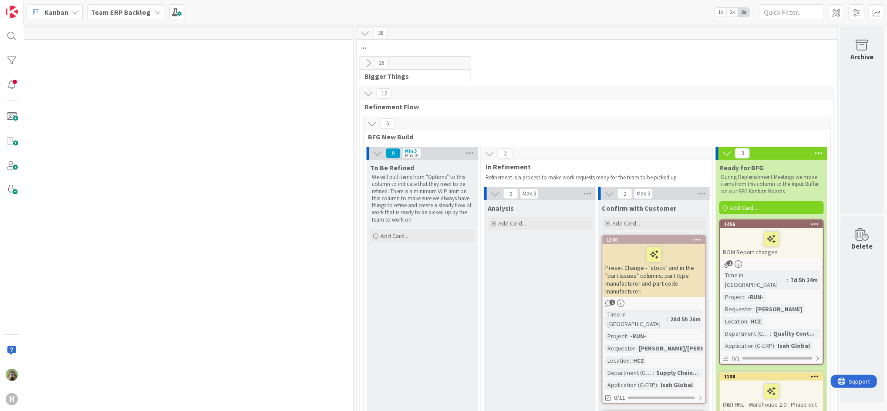
click at [363, 61] on button at bounding box center [368, 62] width 11 height 11
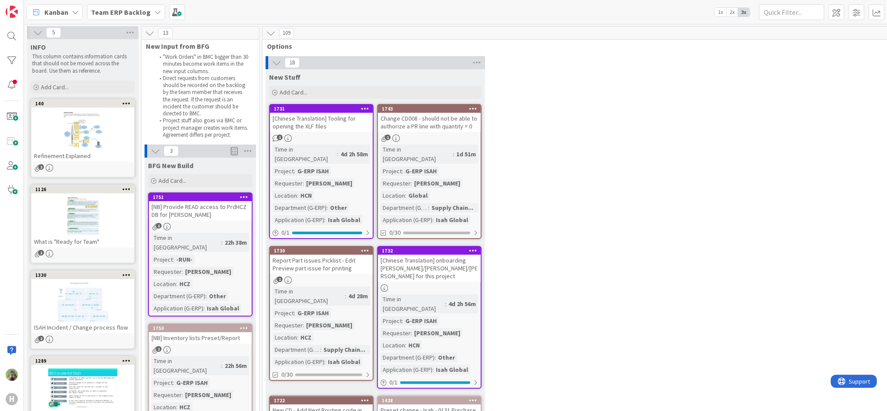
drag, startPoint x: 590, startPoint y: 193, endPoint x: 582, endPoint y: 196, distance: 8.3
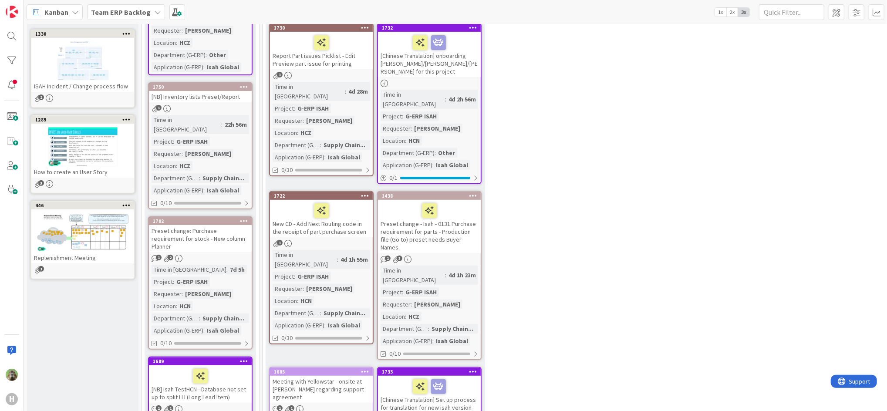
scroll to position [116, 0]
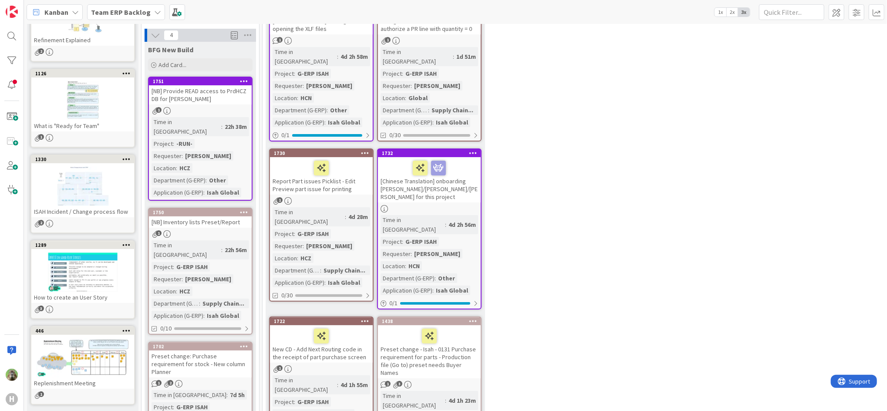
click at [103, 10] on b "Team ERP Backlog" at bounding box center [121, 12] width 60 height 9
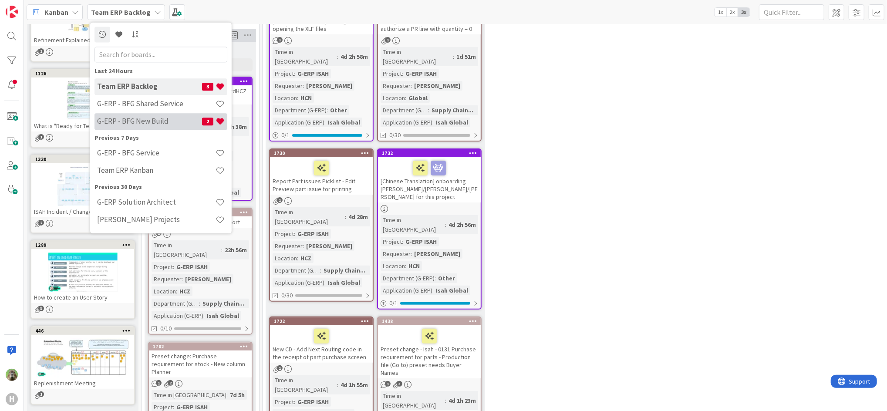
click at [134, 126] on div "G-ERP - BFG New Build 2" at bounding box center [160, 121] width 133 height 17
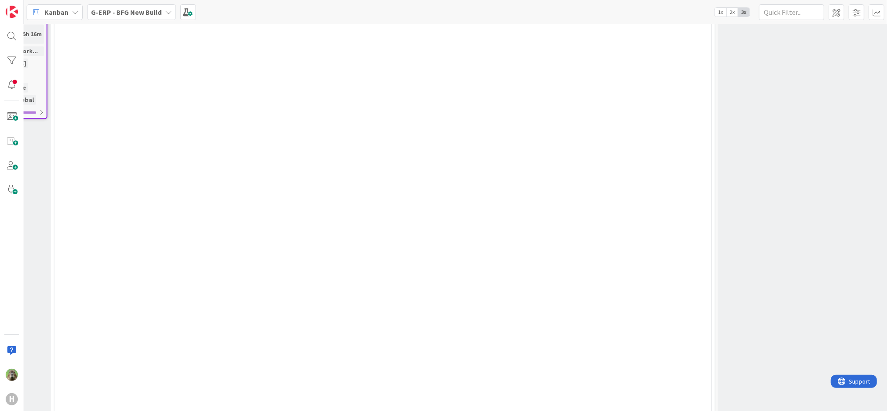
scroll to position [1393, 596]
drag, startPoint x: 508, startPoint y: 397, endPoint x: 497, endPoint y: 410, distance: 16.9
click at [499, 405] on div "4 INFO This column can be used for informational tickets that will not move acr…" at bounding box center [455, 217] width 863 height 387
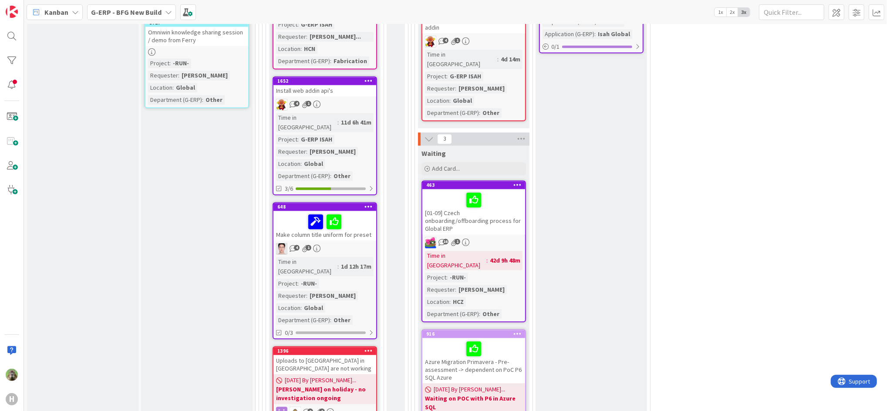
scroll to position [1741, 0]
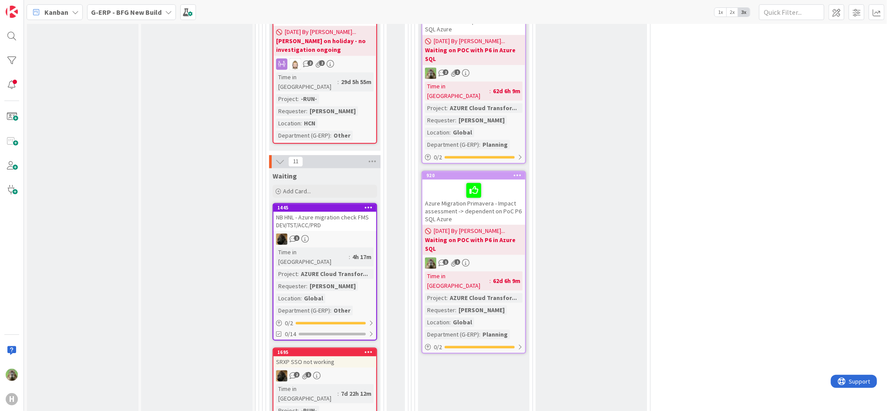
click at [127, 179] on div "INFO This column can be used for informational tickets that will not move acros…" at bounding box center [82, 31] width 111 height 3467
click at [188, 184] on div "Input Buffer During the Replenishment Meeting the team & Team Manager will sele…" at bounding box center [196, 31] width 111 height 3467
click at [184, 170] on div "Input Buffer During the Replenishment Meeting the team & Team Manager will sele…" at bounding box center [196, 31] width 111 height 3467
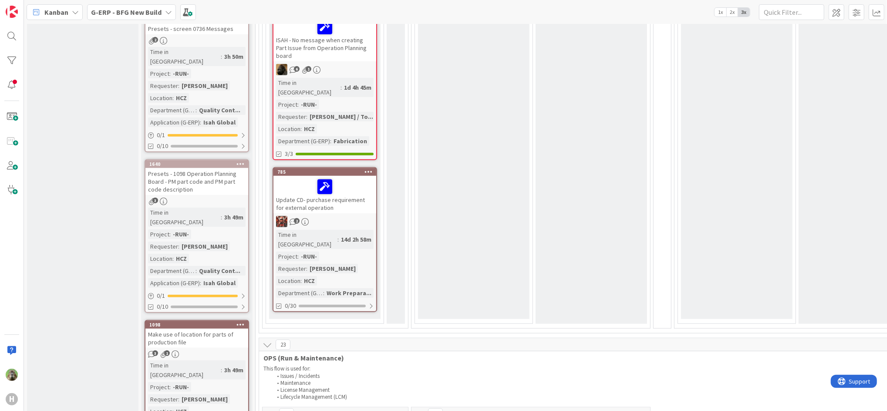
scroll to position [464, 0]
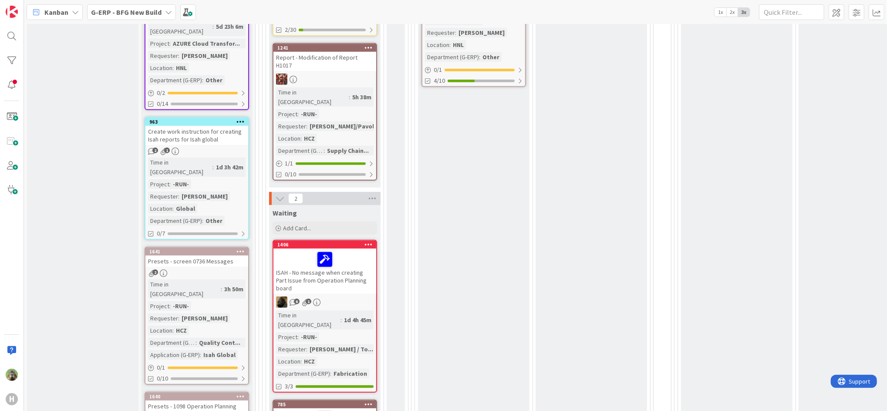
click at [138, 11] on b "G-ERP - BFG New Build" at bounding box center [126, 12] width 71 height 9
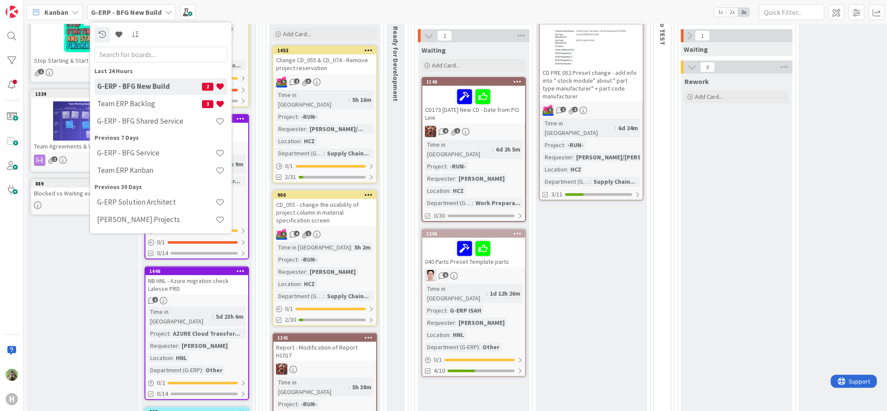
scroll to position [0, 0]
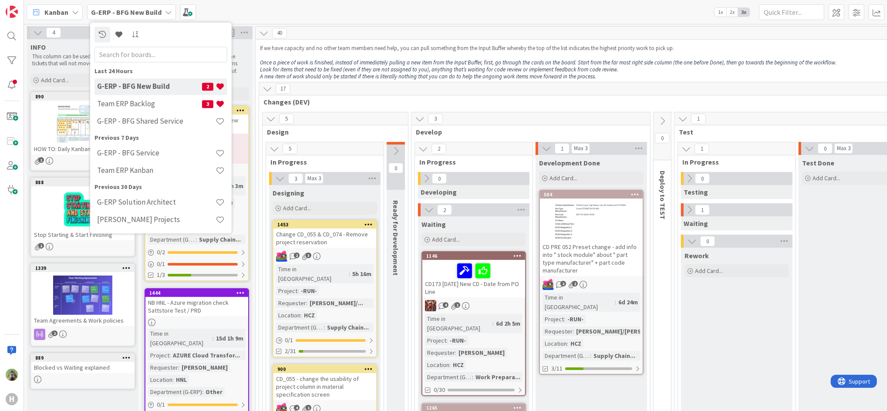
click at [413, 46] on p "If we have capacity and no other team members need help, you can pull something…" at bounding box center [783, 48] width 1046 height 7
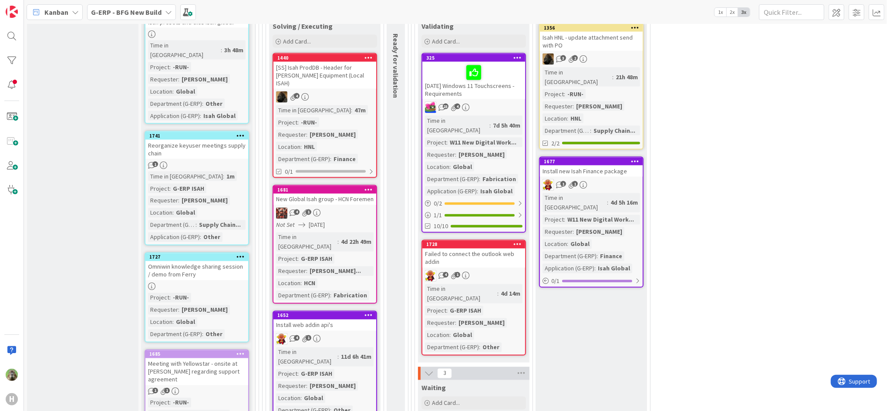
scroll to position [1160, 0]
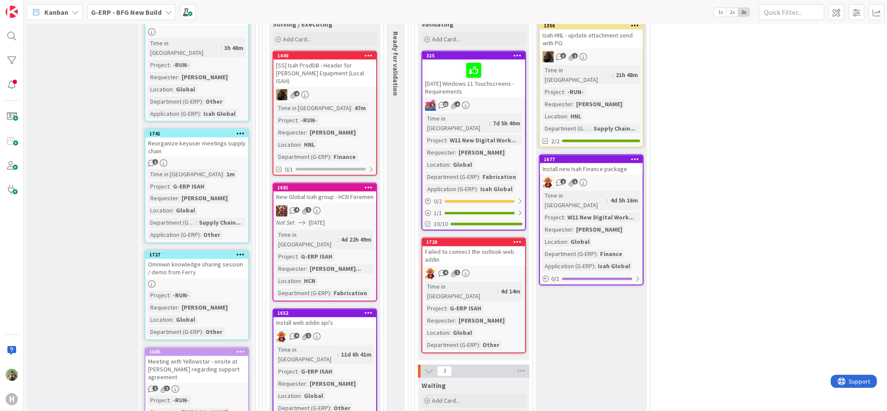
click at [240, 130] on icon at bounding box center [240, 133] width 8 height 6
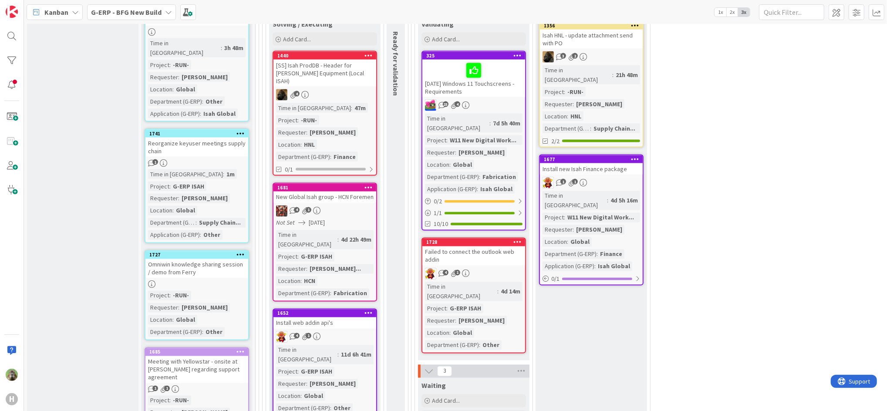
click at [237, 130] on icon at bounding box center [240, 133] width 8 height 6
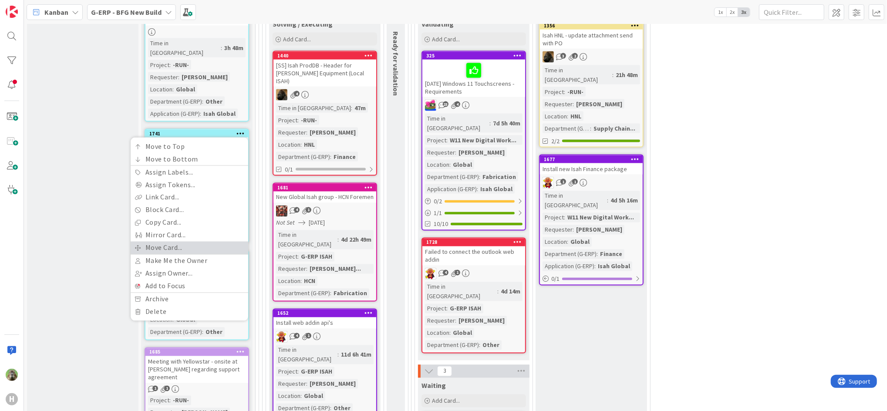
click at [193, 242] on link "Move Card..." at bounding box center [190, 248] width 118 height 13
